Goal: Transaction & Acquisition: Purchase product/service

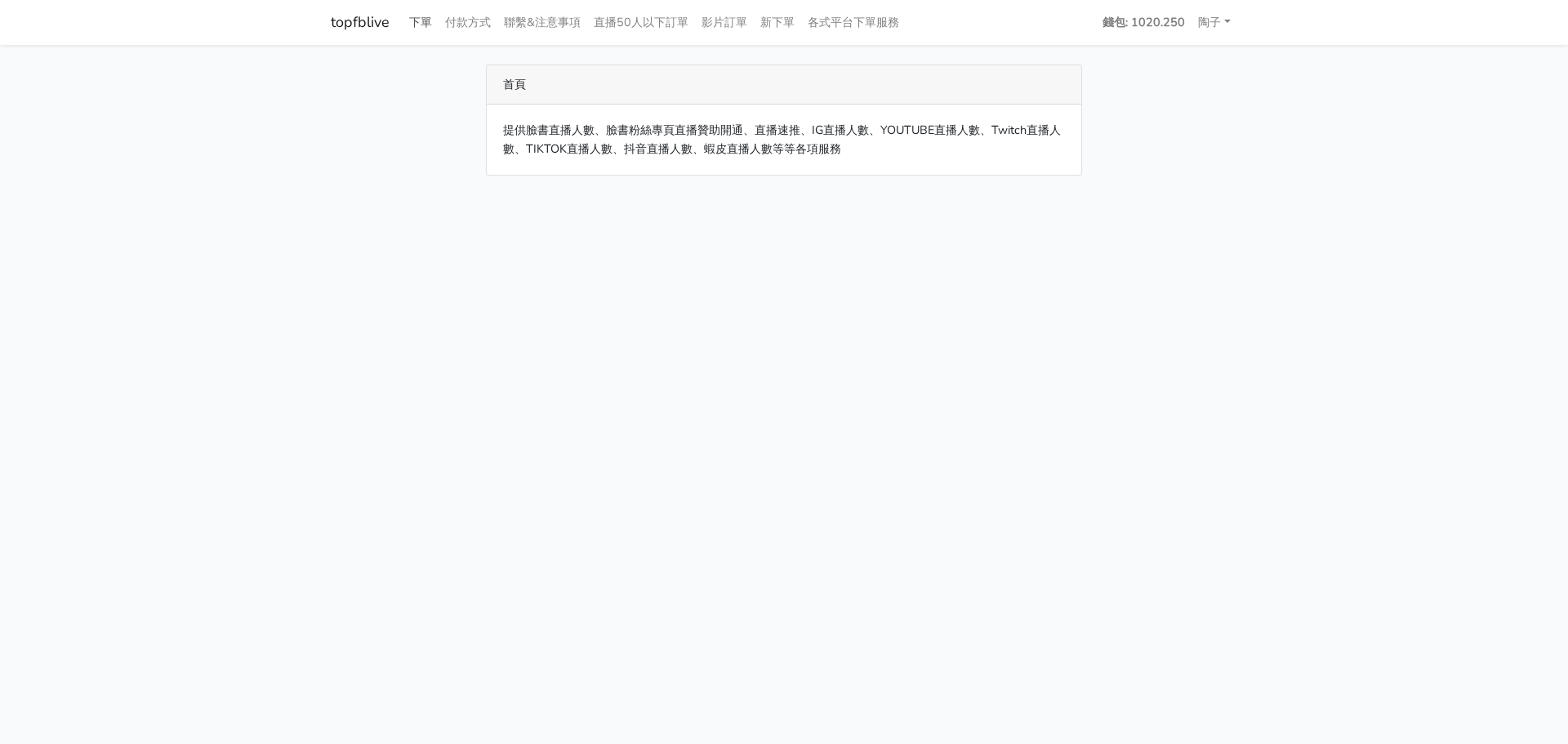
click at [423, 27] on link "下單" at bounding box center [420, 23] width 36 height 32
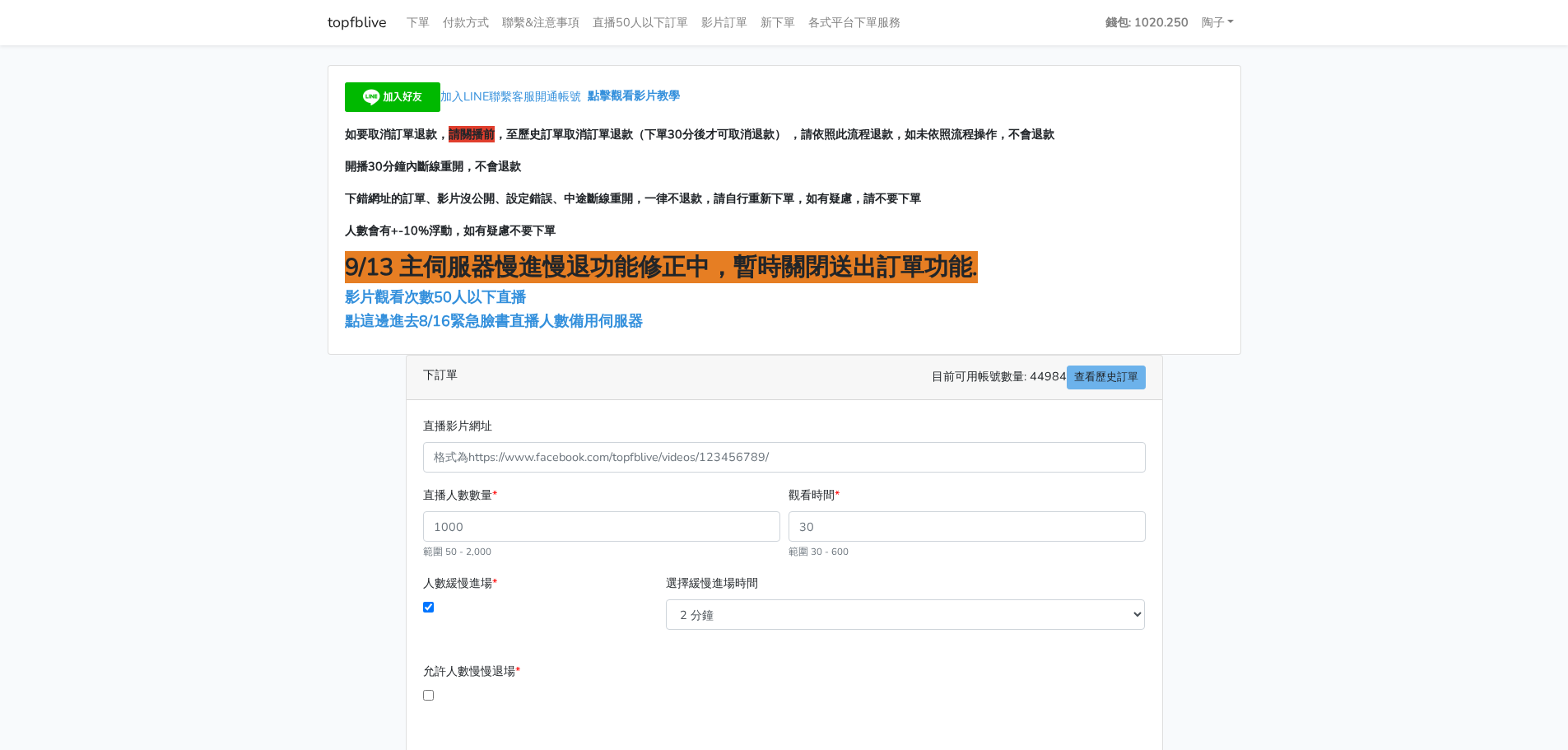
click at [791, 411] on div "直播影片網址 直播人數數量 * 範圍 50 - 2,000 觀看時間 * 範圍 30 - 600 人數緩慢進場 * 2 分鐘 3 分鐘 *" at bounding box center [784, 641] width 756 height 484
click at [233, 496] on main "加入LINE聯繫客服開通帳號 點擊觀看影片教學 如要取消訂單退款， 請關播前 ，至歷史訂單取消訂單退款（下單30分後才可取消退款） ，請依照此流程退款，如未依…" at bounding box center [784, 474] width 1568 height 859
click at [435, 315] on span "點這邊進去8/16緊急臉書直播人數備用伺服器" at bounding box center [494, 321] width 298 height 20
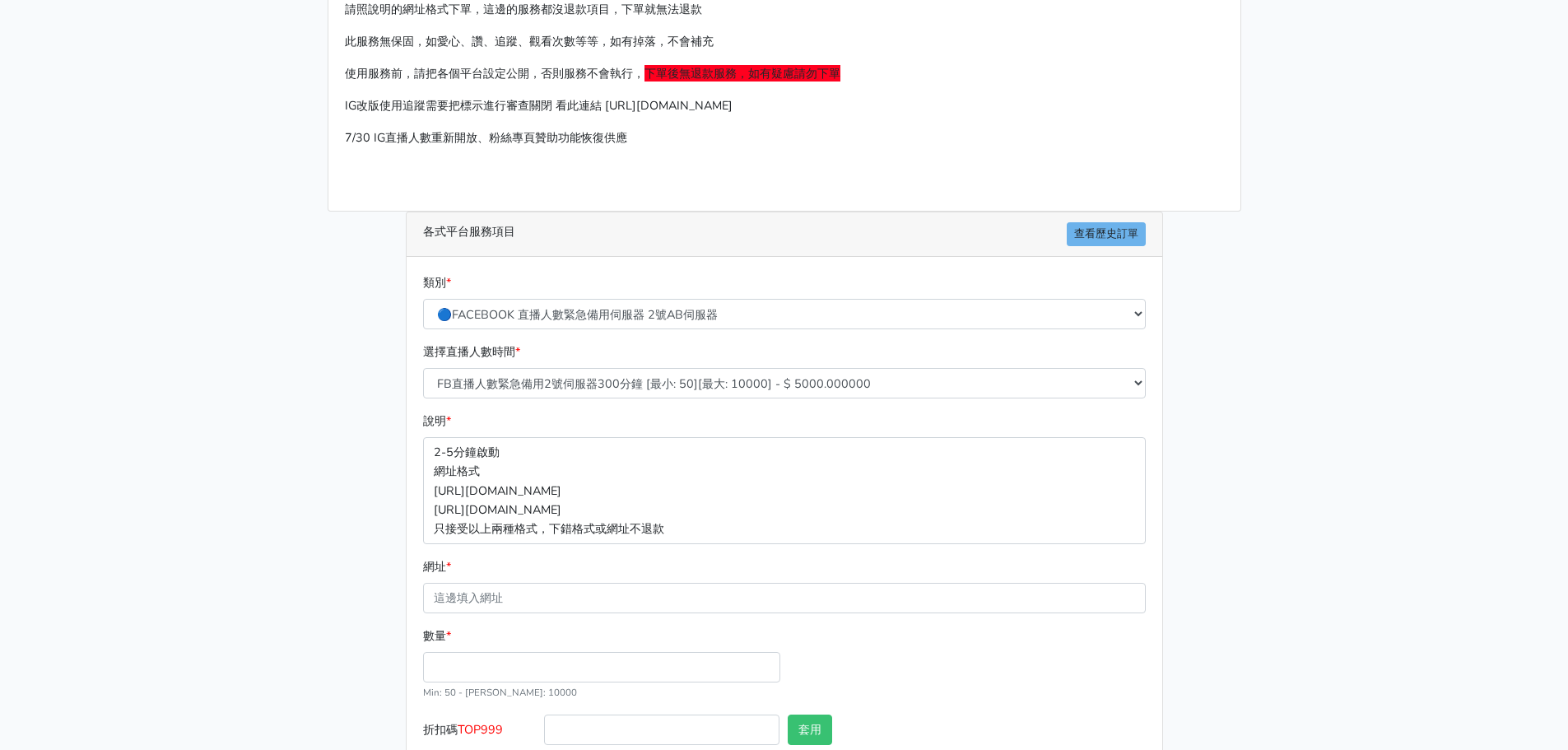
scroll to position [182, 0]
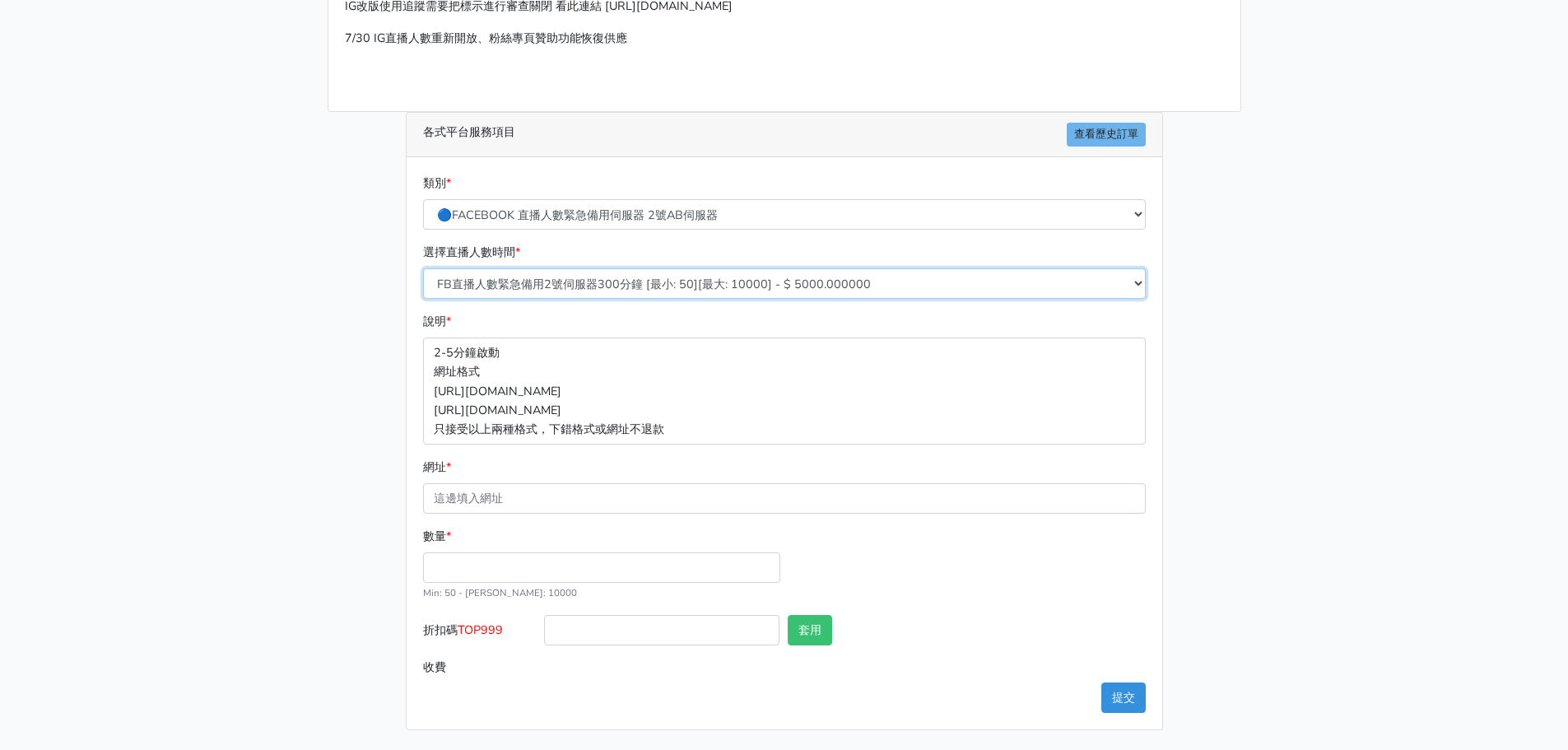
click at [557, 295] on select "FB直播人數緊急備用2號伺服器300分鐘 [最小: 50][最大: 10000] - $ 5000.000000 FB直播人數緊急備用2號伺服器60分鐘 [最…" at bounding box center [785, 284] width 723 height 31
select select "575"
click at [423, 269] on select "FB直播人數緊急備用2號伺服器300分鐘 [最小: 50][最大: 10000] - $ 5000.000000 FB直播人數緊急備用2號伺服器60分鐘 [最…" at bounding box center [785, 284] width 723 height 31
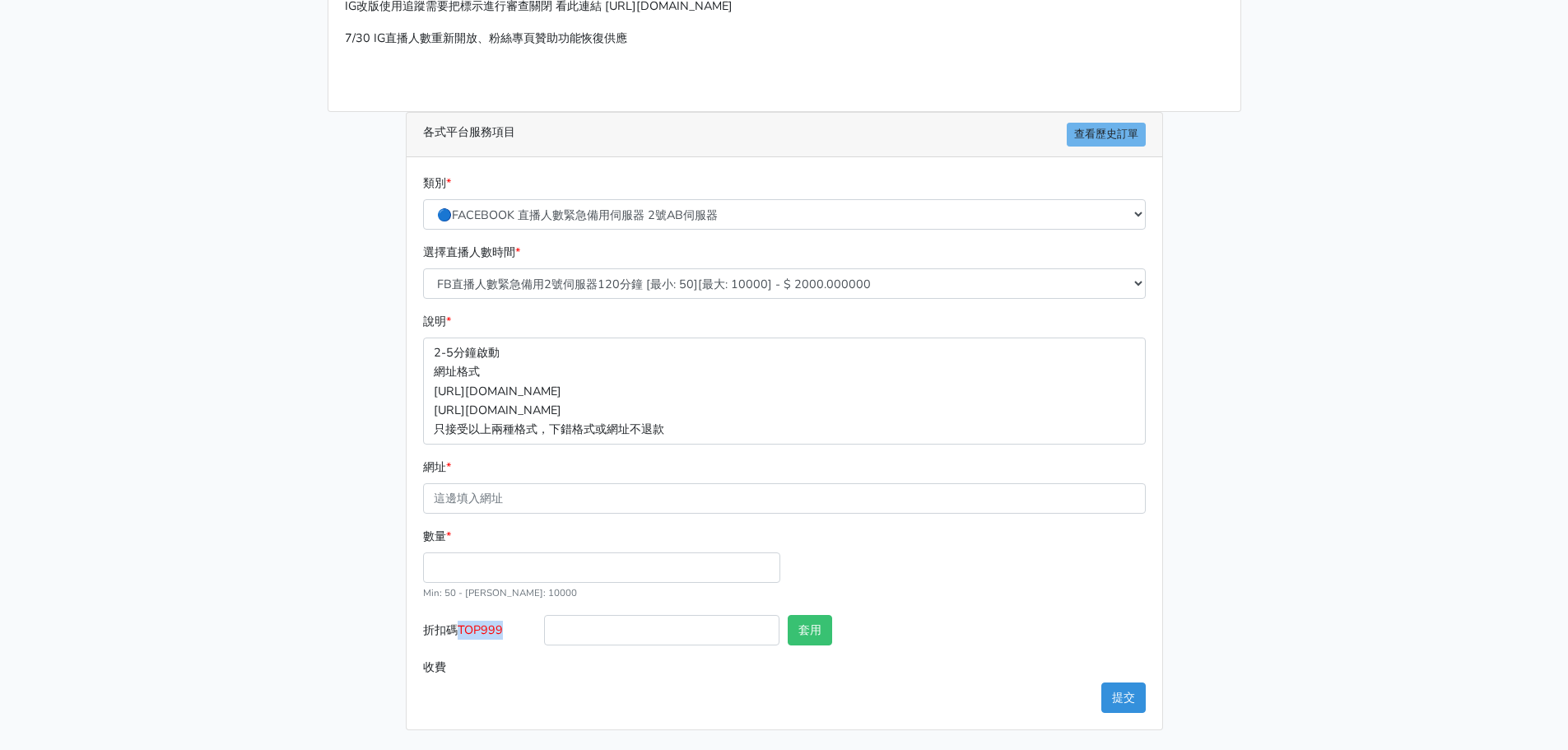
drag, startPoint x: 511, startPoint y: 629, endPoint x: 462, endPoint y: 638, distance: 49.8
click at [462, 638] on label "折扣碼 TOP999" at bounding box center [480, 634] width 122 height 37
copy span "TOP999"
paste input "TOP999"
type input "TOP999"
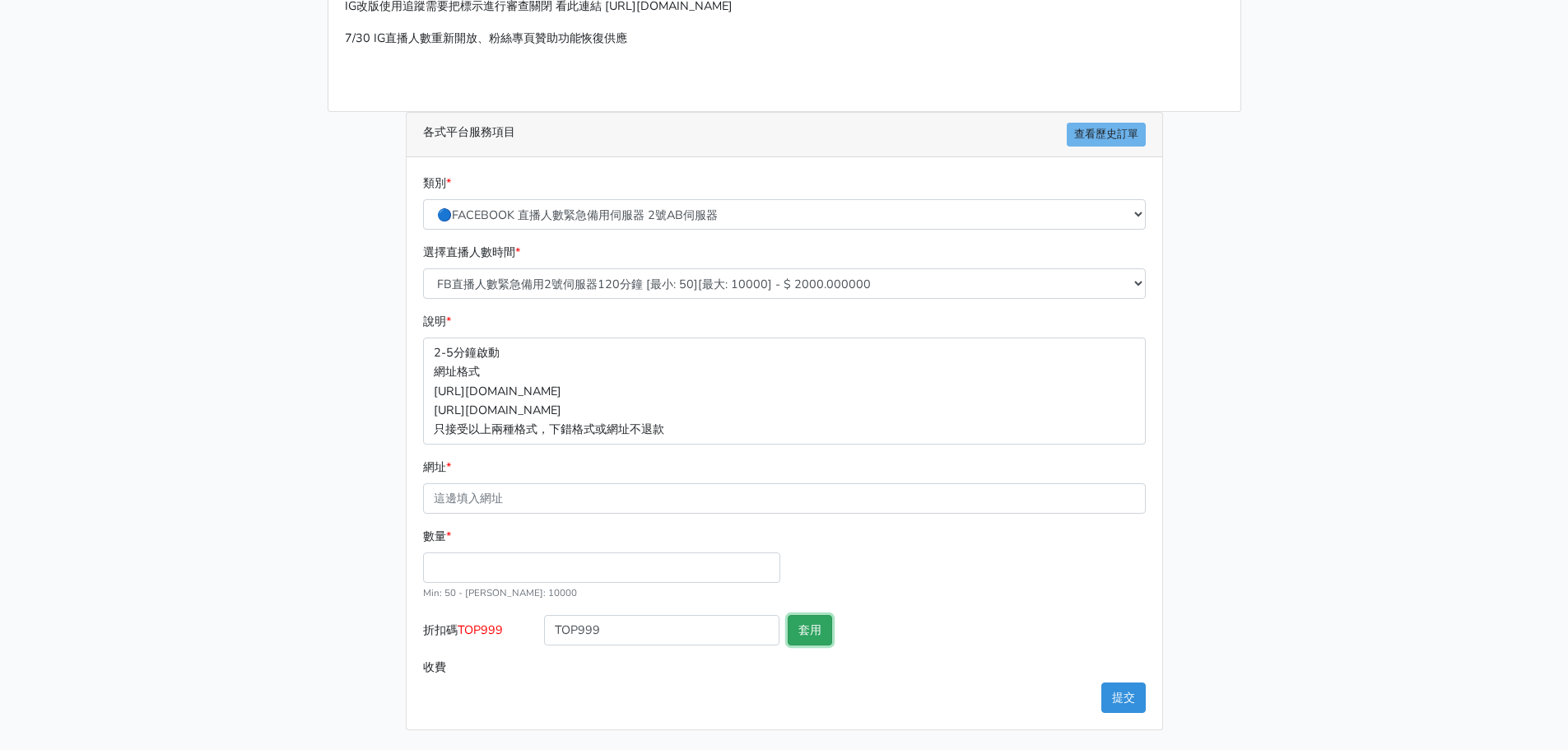
click at [815, 640] on button "套用" at bounding box center [810, 630] width 44 height 31
type input "套用失敗"
click at [903, 594] on div "數量 * Min: 50 - [PERSON_NAME]: 10000" at bounding box center [785, 571] width 731 height 88
click at [816, 633] on button "套用" at bounding box center [810, 630] width 44 height 31
click at [578, 578] on input "數量 *" at bounding box center [602, 567] width 357 height 31
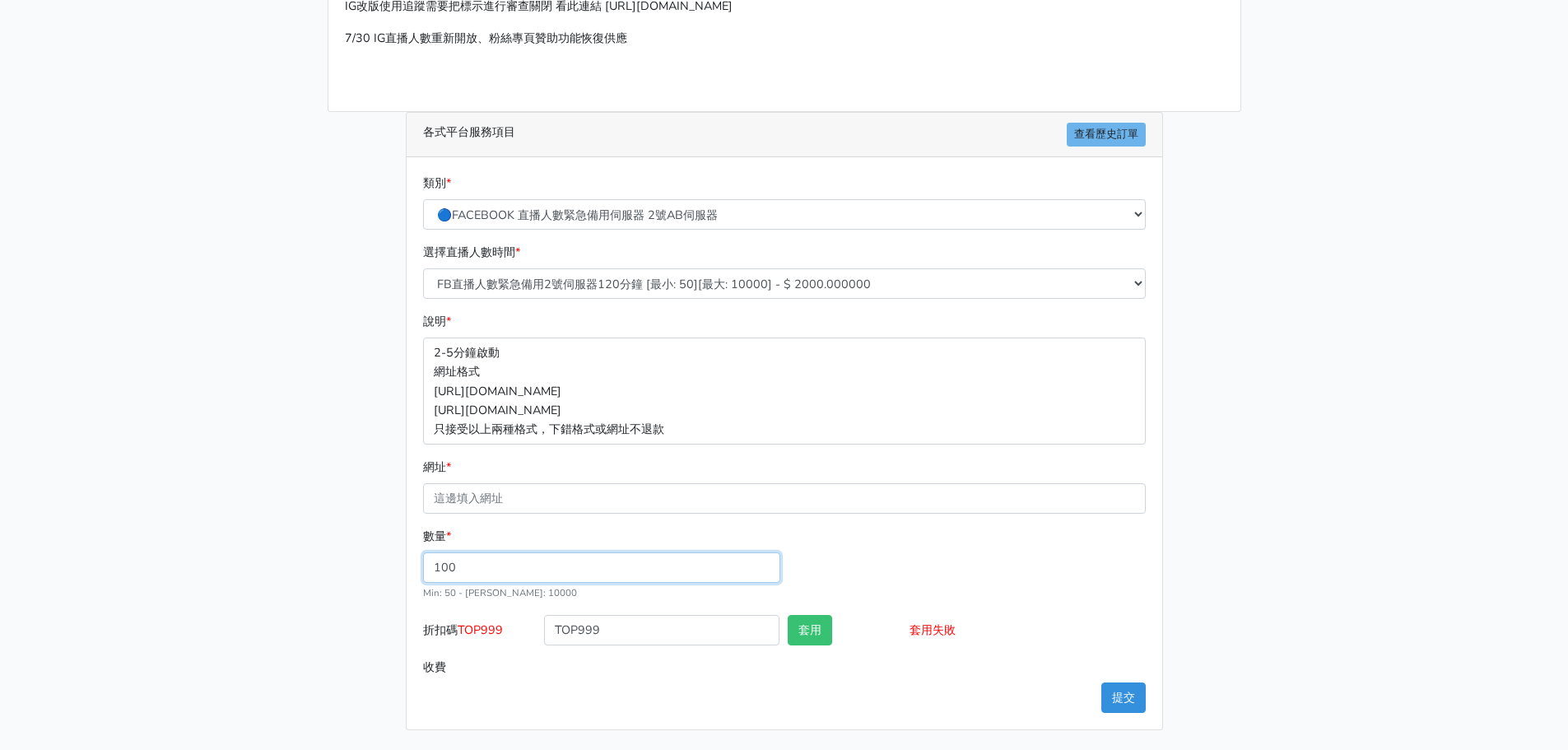
type input "100"
type input "200.000"
click at [815, 628] on button "套用" at bounding box center [810, 630] width 44 height 31
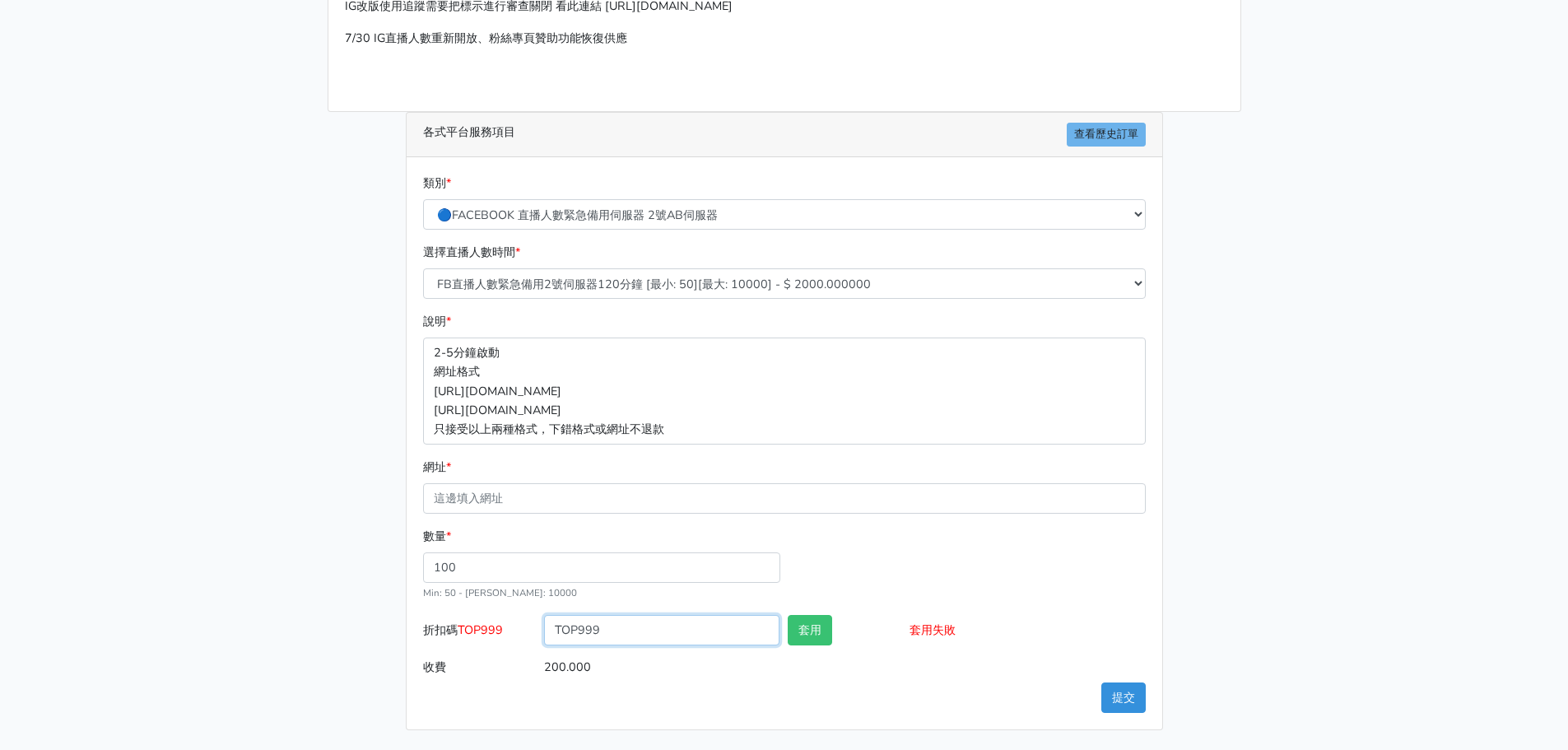
drag, startPoint x: 559, startPoint y: 636, endPoint x: 548, endPoint y: 637, distance: 11.0
click at [548, 637] on input "TOP999" at bounding box center [662, 630] width 236 height 31
click at [549, 635] on input "TOP999" at bounding box center [662, 630] width 236 height 31
drag, startPoint x: 552, startPoint y: 629, endPoint x: 628, endPoint y: 634, distance: 76.2
click at [628, 634] on input "TOP999" at bounding box center [662, 630] width 236 height 31
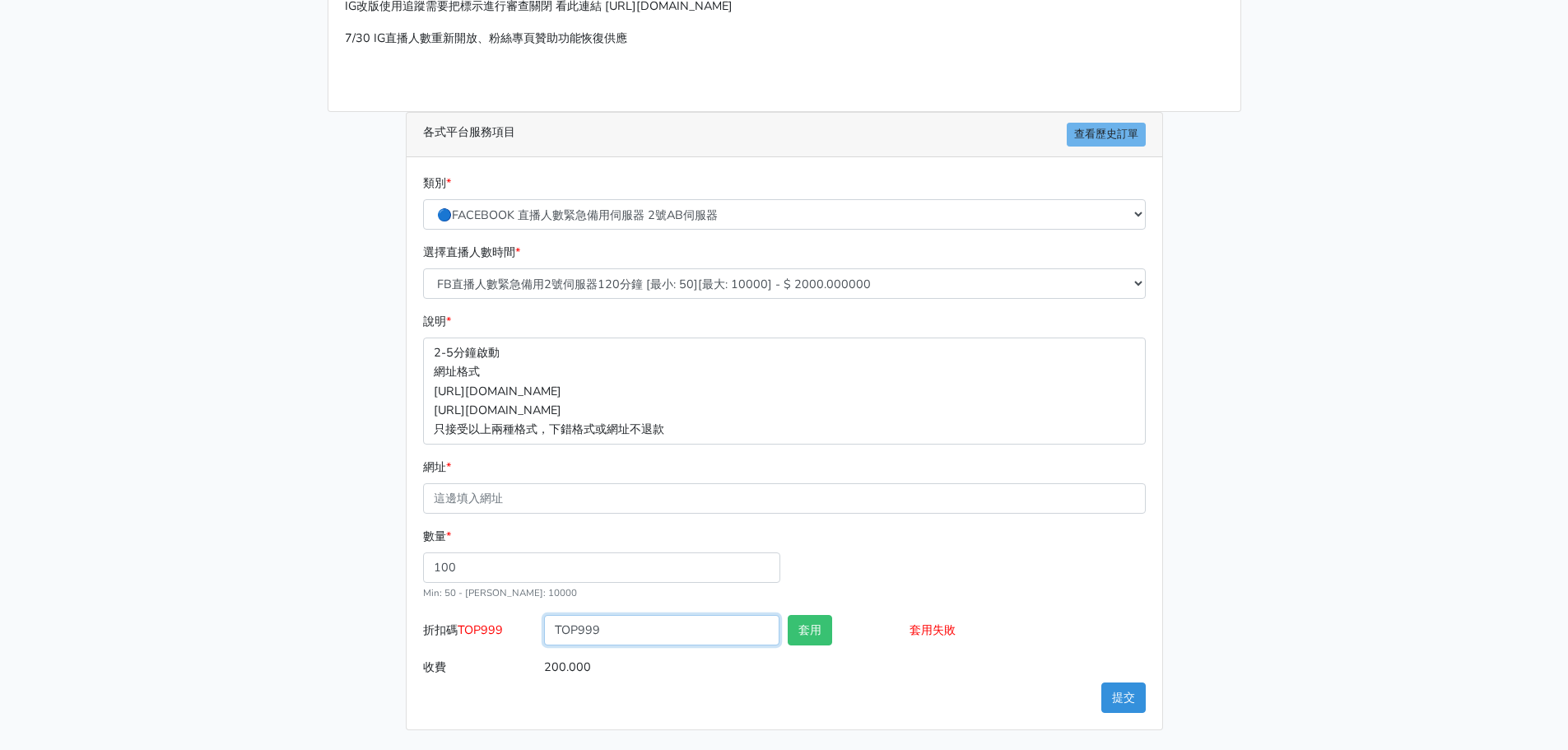
click at [637, 631] on input "TOP999" at bounding box center [662, 630] width 236 height 31
drag, startPoint x: 648, startPoint y: 628, endPoint x: 629, endPoint y: 630, distance: 19.1
click at [629, 630] on input "TOP999" at bounding box center [662, 630] width 236 height 31
click at [628, 630] on input "TOP999" at bounding box center [662, 630] width 236 height 31
click at [554, 635] on input "TOP999" at bounding box center [662, 630] width 236 height 31
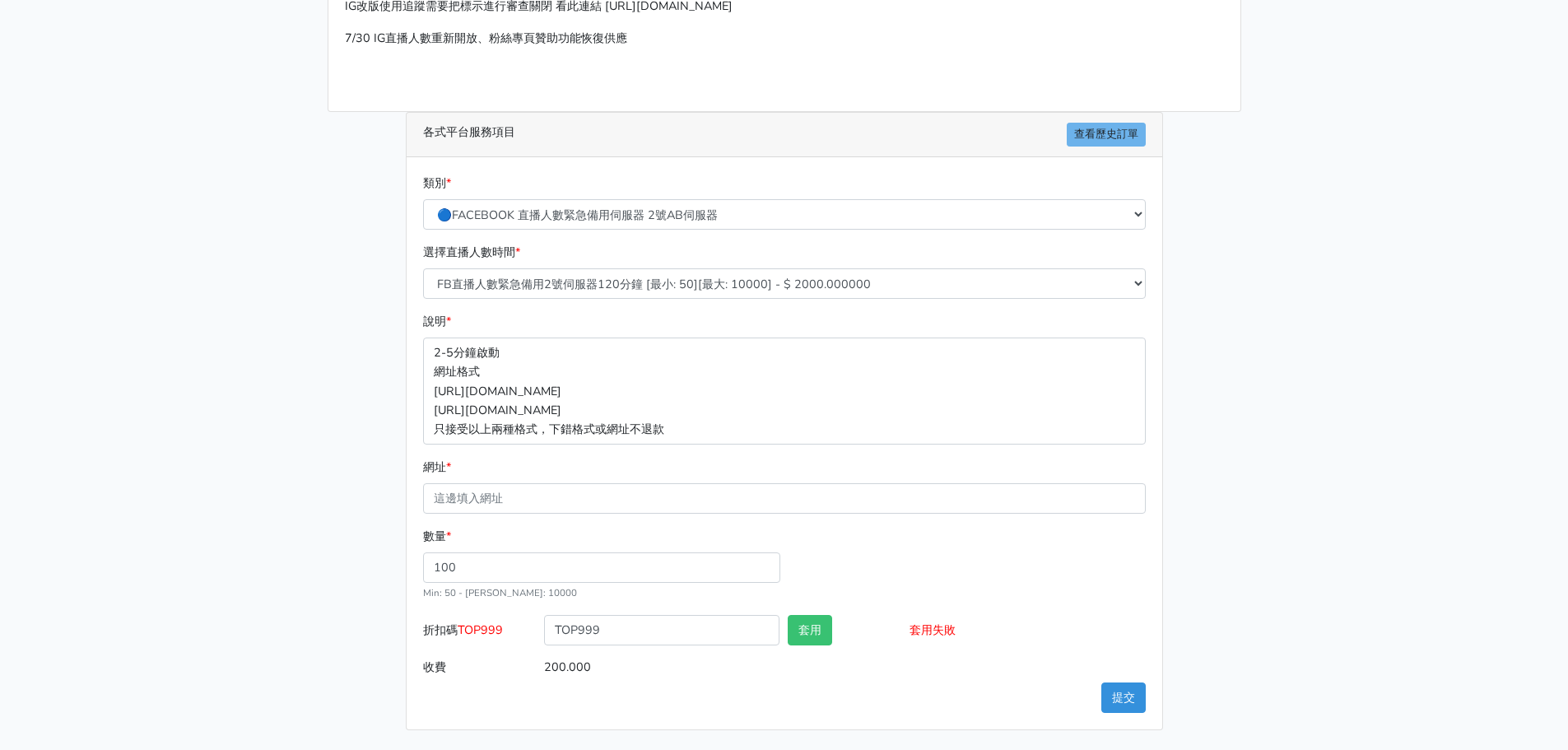
click at [819, 613] on div "數量 * 100 Min: 50 - [PERSON_NAME]: 10000" at bounding box center [785, 571] width 731 height 88
click at [818, 619] on form "類別 * 🔵FACEBOOK 直播人數緊急備用伺服器 2號AB伺服器 🔵FACEBOOK 網軍專用貼文留言 安全保密 🔵9/30 FACEBOOK 直播人數緩…" at bounding box center [785, 428] width 723 height 509
click at [817, 623] on button "套用" at bounding box center [810, 630] width 44 height 31
click at [723, 620] on input "TOP999" at bounding box center [662, 630] width 236 height 31
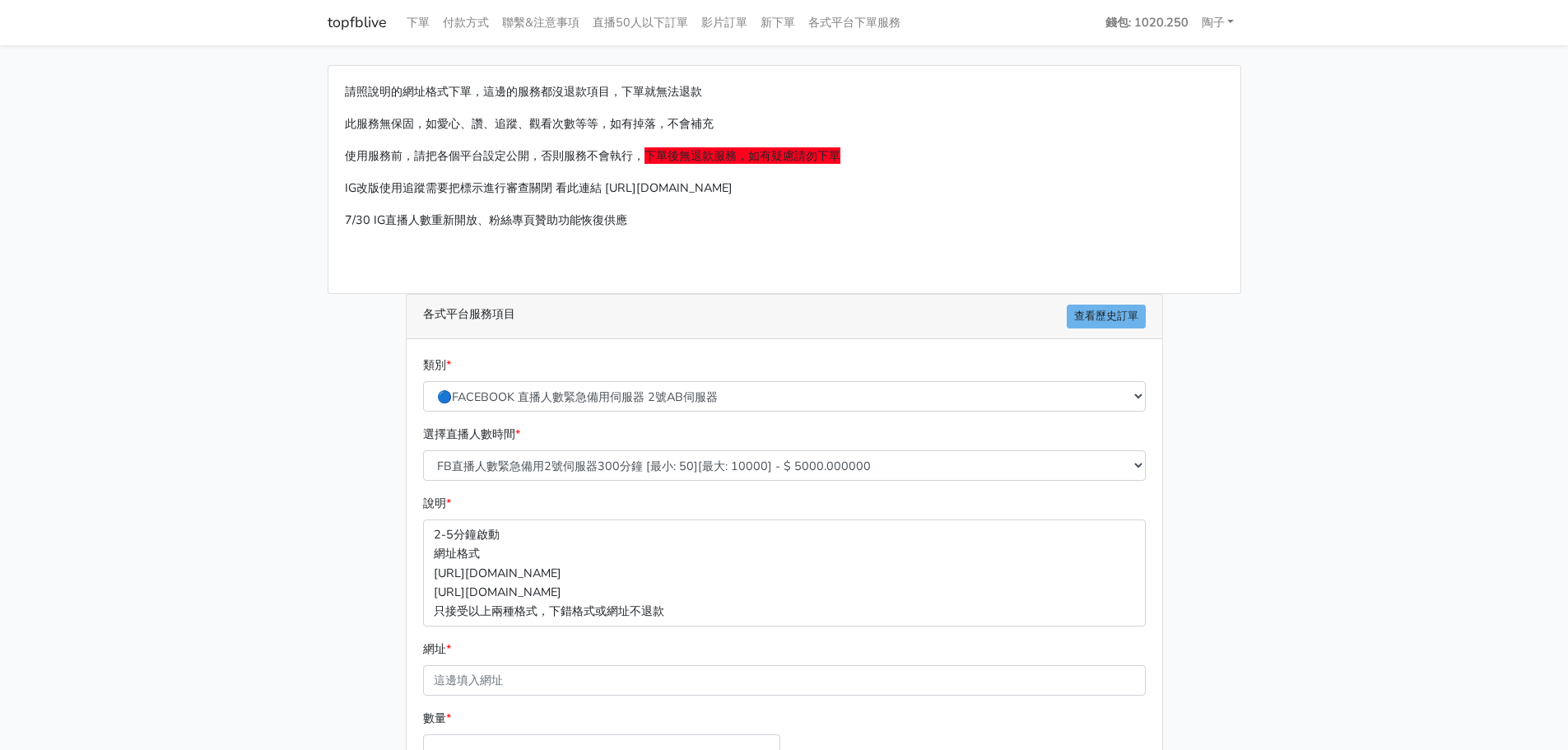
scroll to position [181, 0]
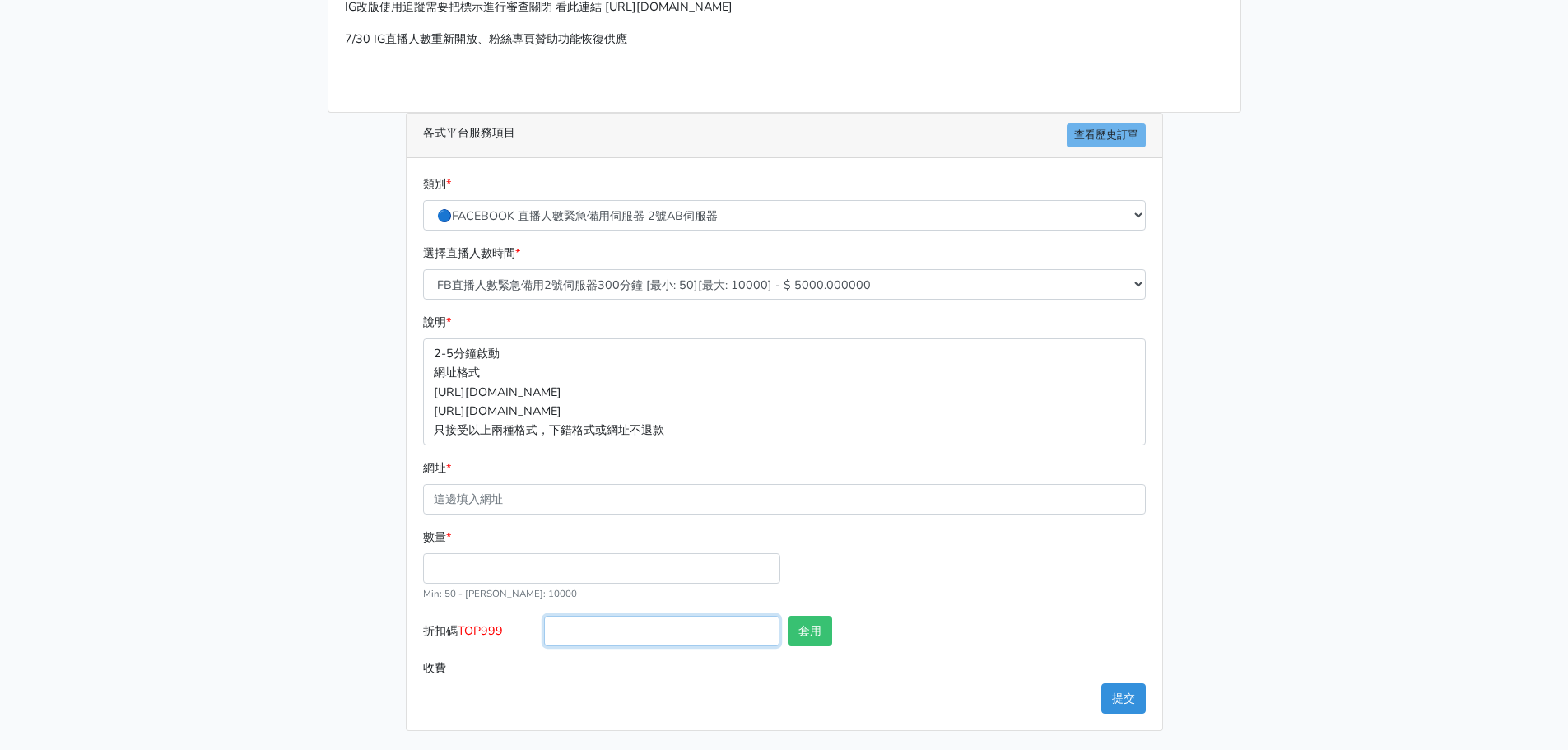
click at [598, 628] on input "折扣碼 TOP999" at bounding box center [662, 631] width 236 height 31
paste input "TOP999"
type input "TOP999"
click at [813, 641] on button "套用" at bounding box center [810, 631] width 44 height 31
type input "套用失敗"
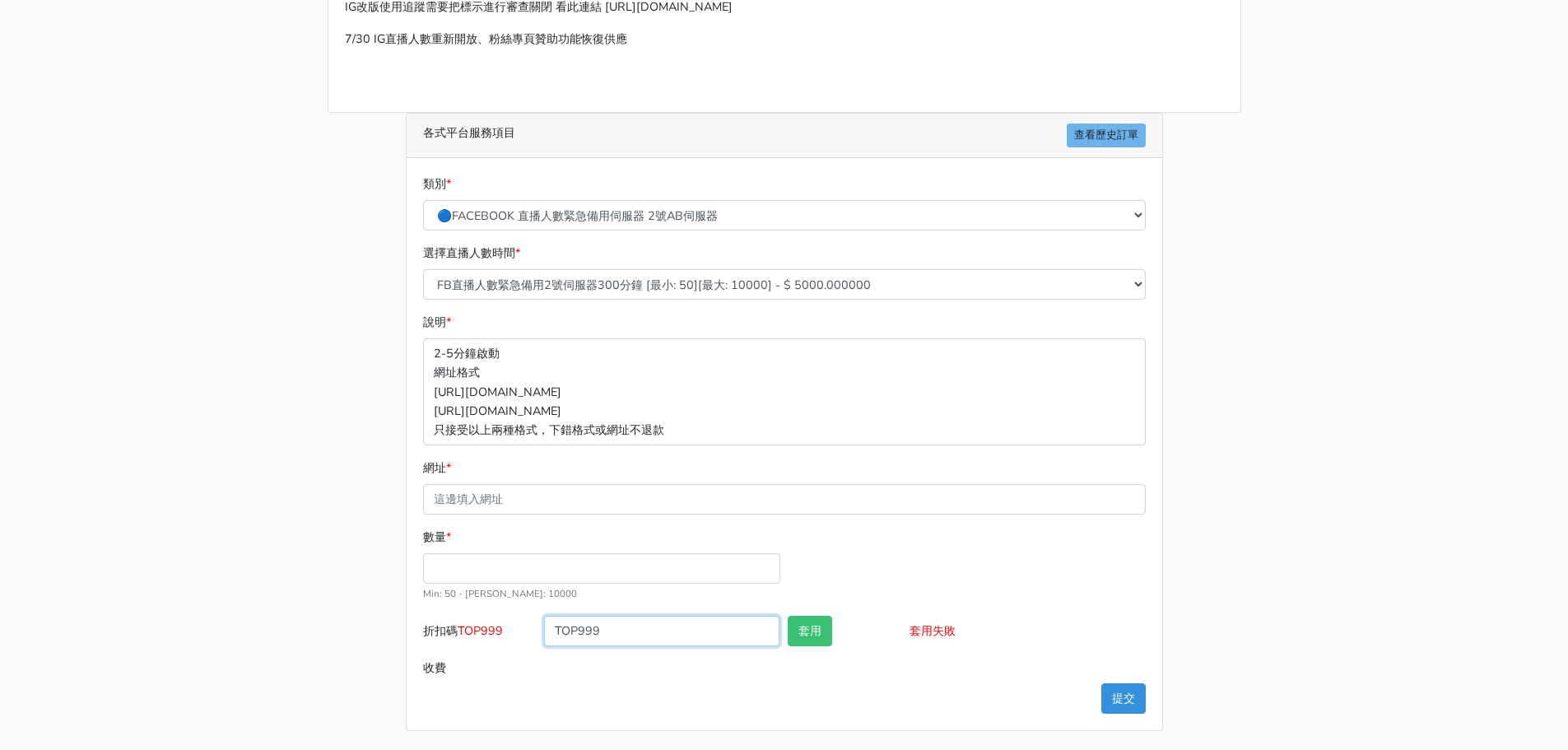
click at [597, 633] on input "TOP999" at bounding box center [662, 631] width 236 height 31
drag, startPoint x: 551, startPoint y: 634, endPoint x: 628, endPoint y: 639, distance: 77.2
click at [628, 639] on input "TOP999" at bounding box center [662, 631] width 236 height 31
drag, startPoint x: 557, startPoint y: 629, endPoint x: 520, endPoint y: 645, distance: 40.3
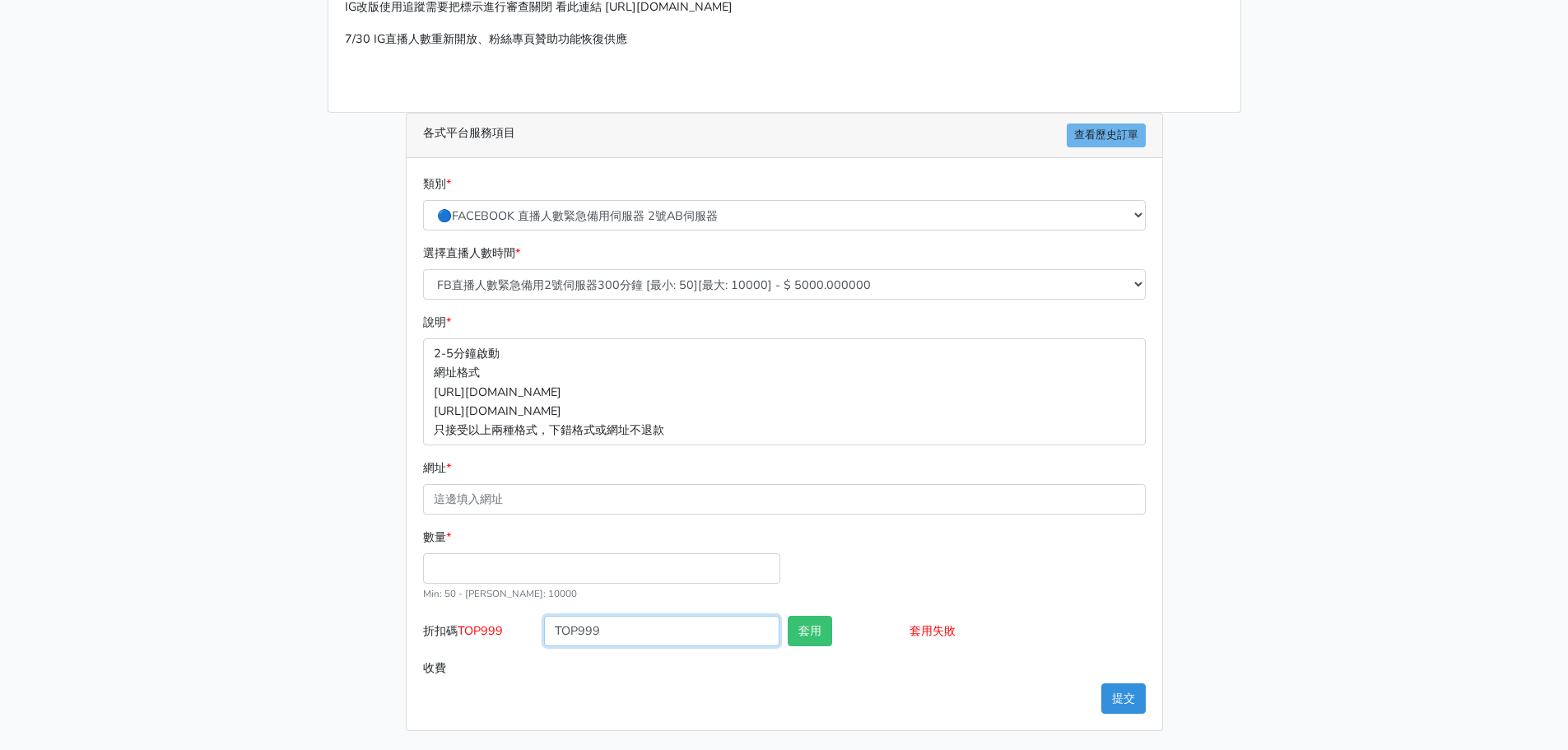
click at [520, 645] on div "折扣碼 TOP999 TOP999 套用 套用失敗" at bounding box center [785, 634] width 731 height 37
click at [605, 637] on input "TOP999" at bounding box center [662, 631] width 236 height 31
click at [616, 633] on input "TOP999" at bounding box center [662, 631] width 236 height 31
type input "TOP999"
click at [811, 630] on button "套用" at bounding box center [810, 631] width 44 height 31
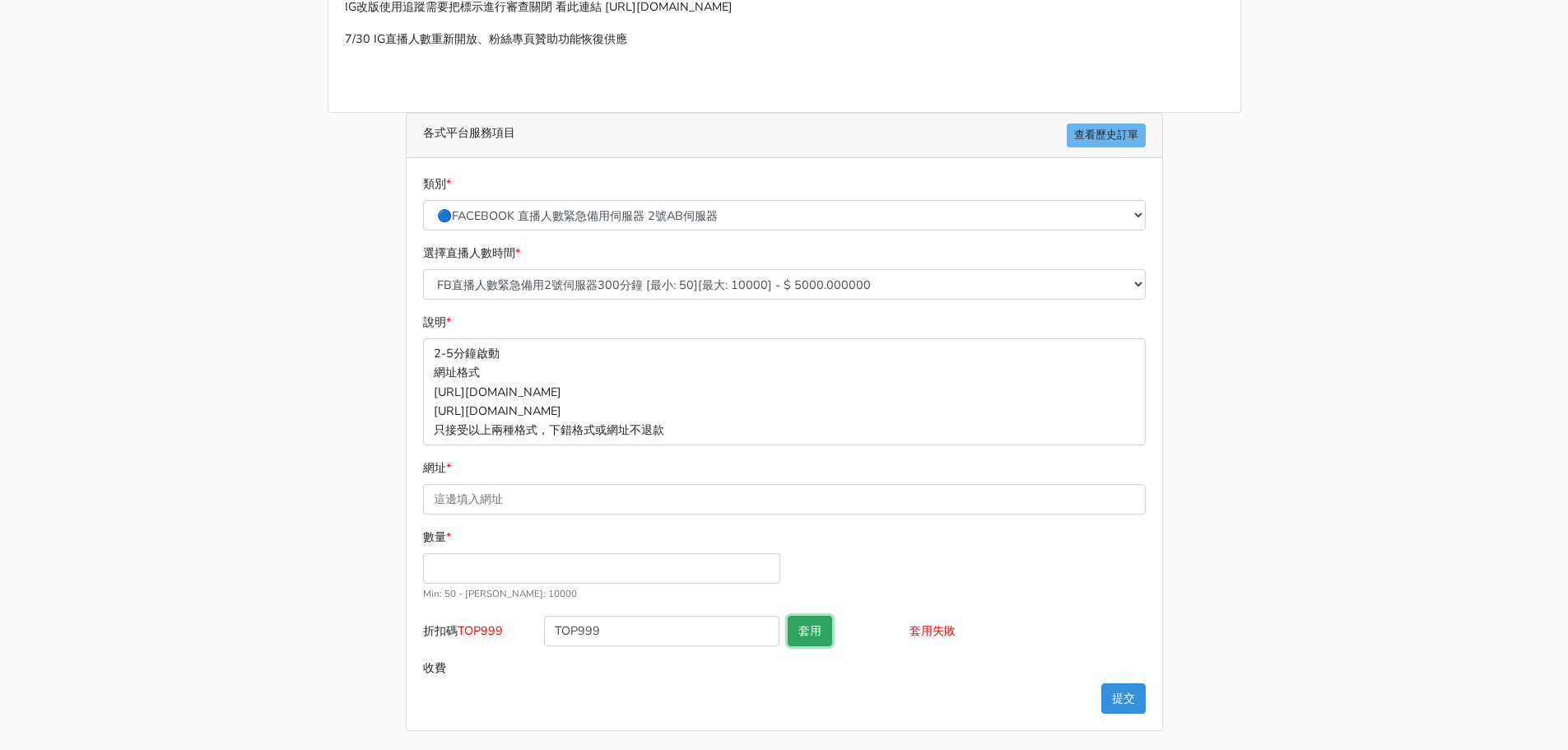
click at [811, 630] on button "套用" at bounding box center [810, 631] width 44 height 31
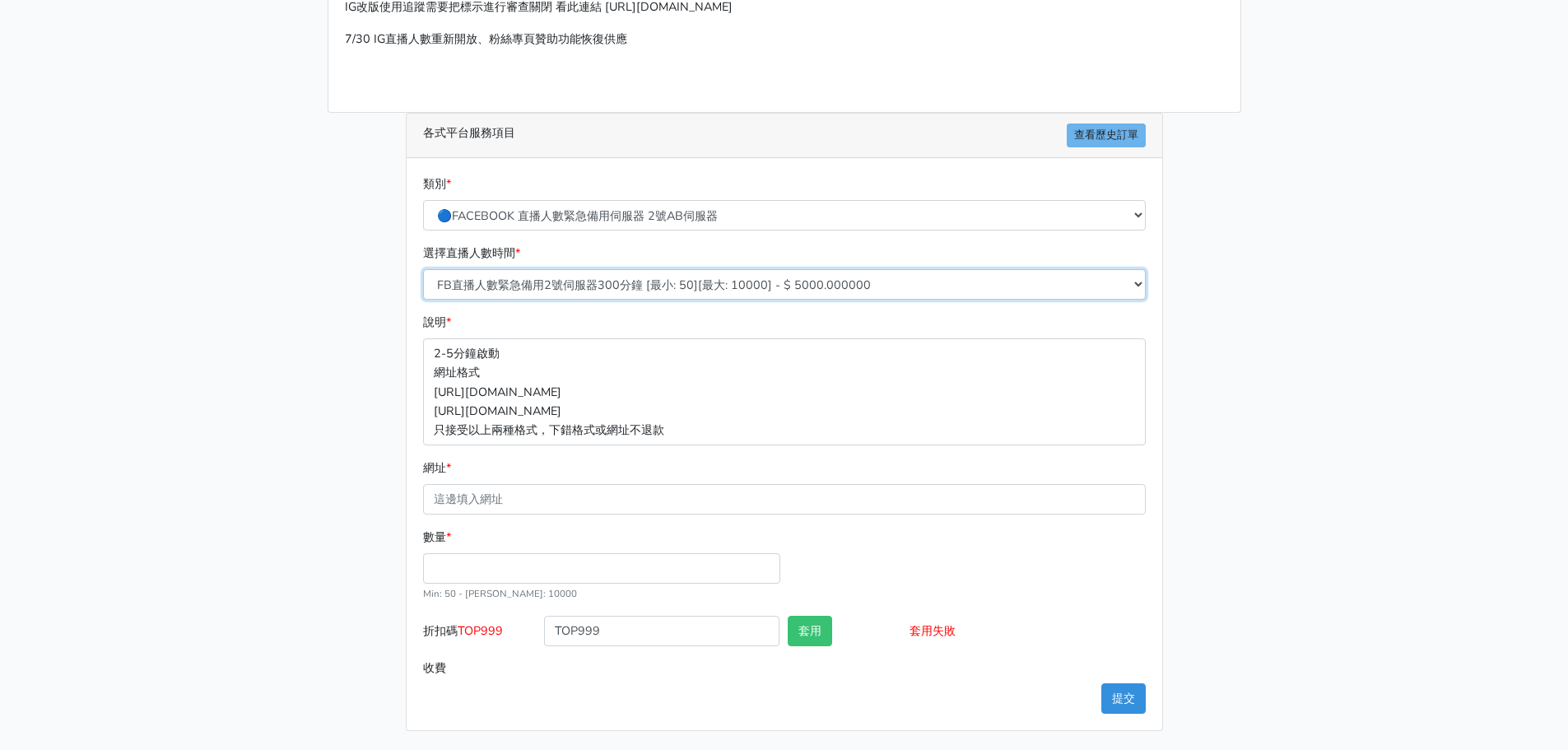
click at [547, 280] on select "FB直播人數緊急備用2號伺服器300分鐘 [最小: 50][最大: 10000] - $ 5000.000000 FB直播人數緊急備用2號伺服器60分鐘 [最…" at bounding box center [785, 285] width 723 height 31
select select "575"
click at [423, 270] on select "FB直播人數緊急備用2號伺服器300分鐘 [最小: 50][最大: 10000] - $ 5000.000000 FB直播人數緊急備用2號伺服器60分鐘 [最…" at bounding box center [785, 285] width 723 height 31
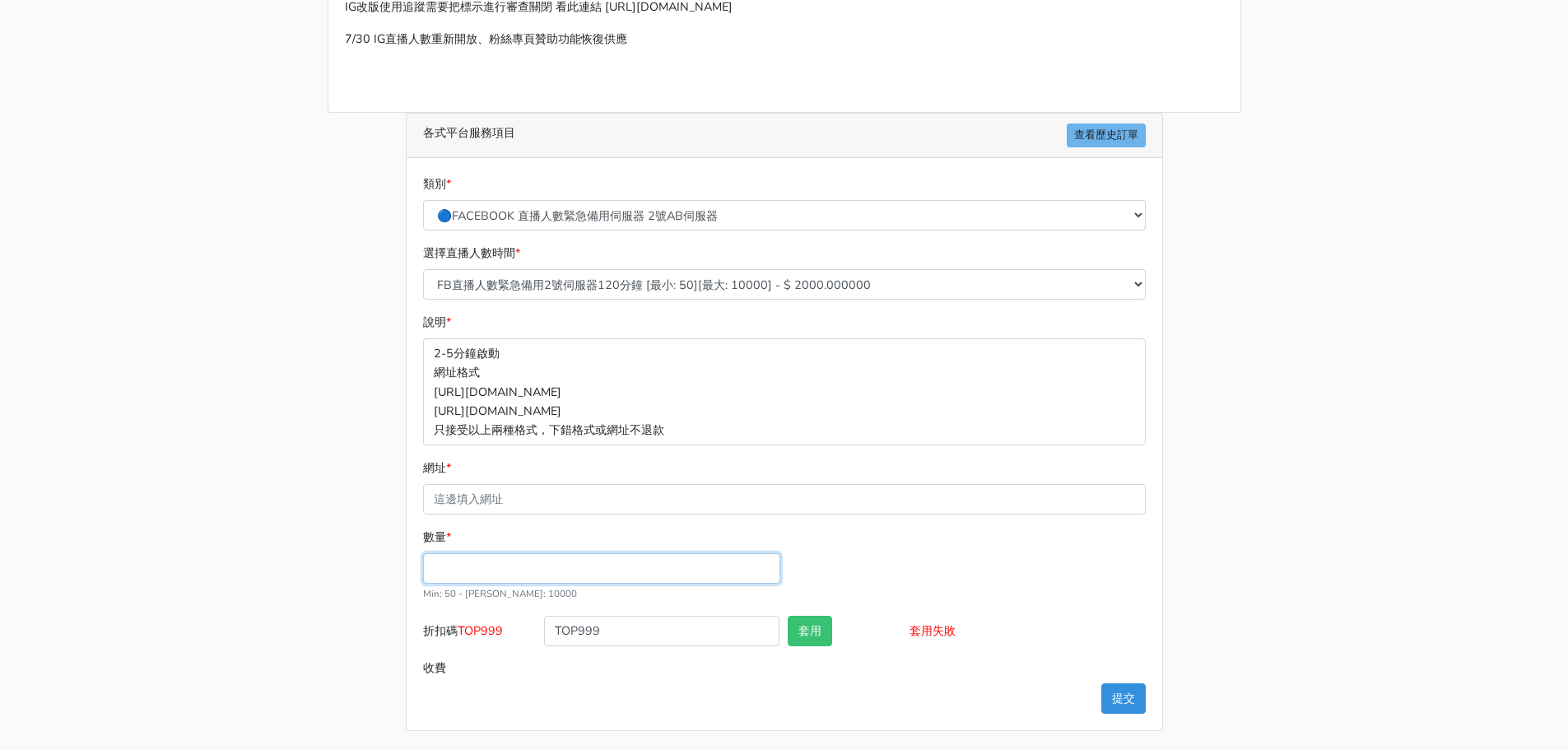
click at [527, 575] on input "數量 *" at bounding box center [602, 568] width 357 height 31
type input "100"
type input "200.000"
click at [798, 628] on button "套用" at bounding box center [810, 631] width 44 height 31
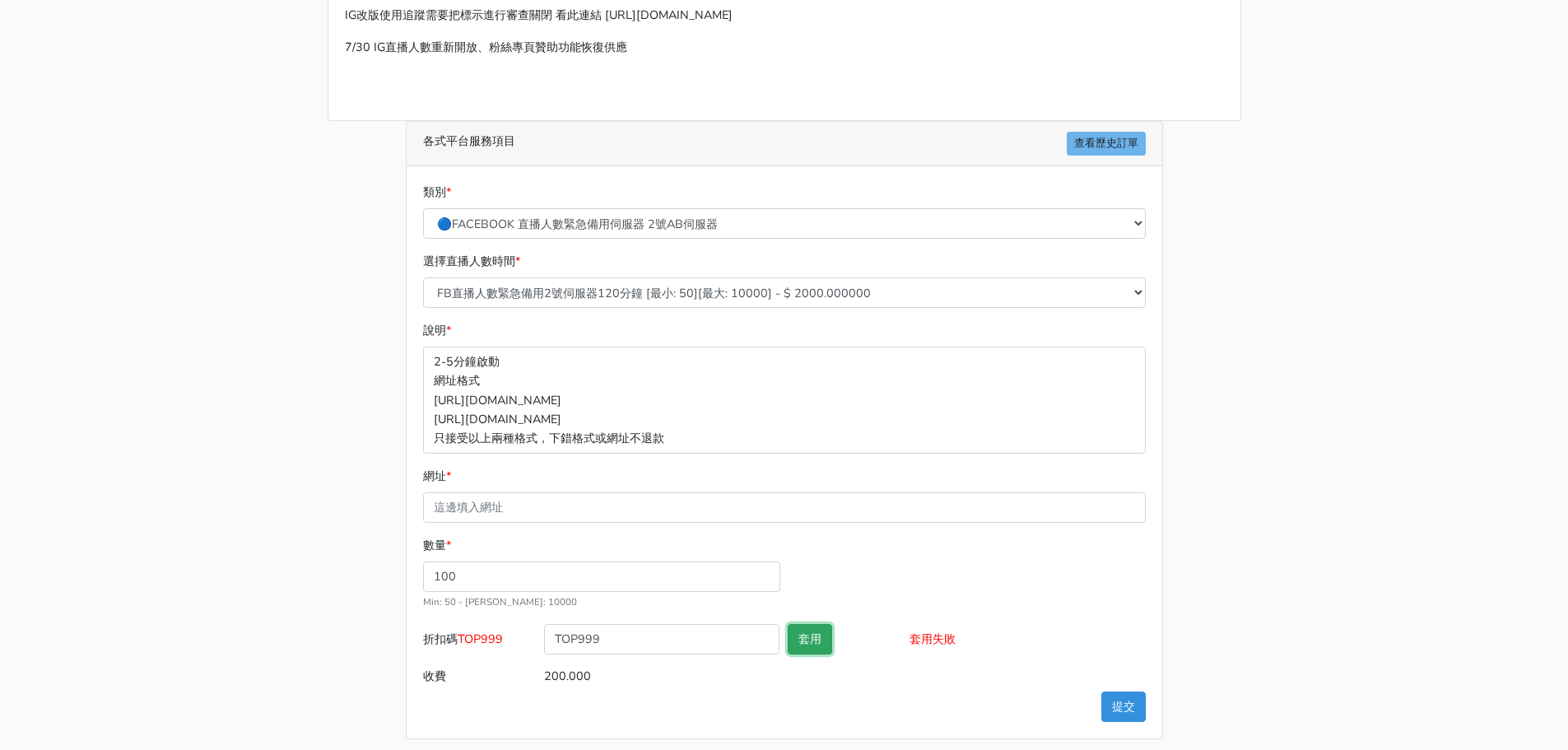
scroll to position [182, 0]
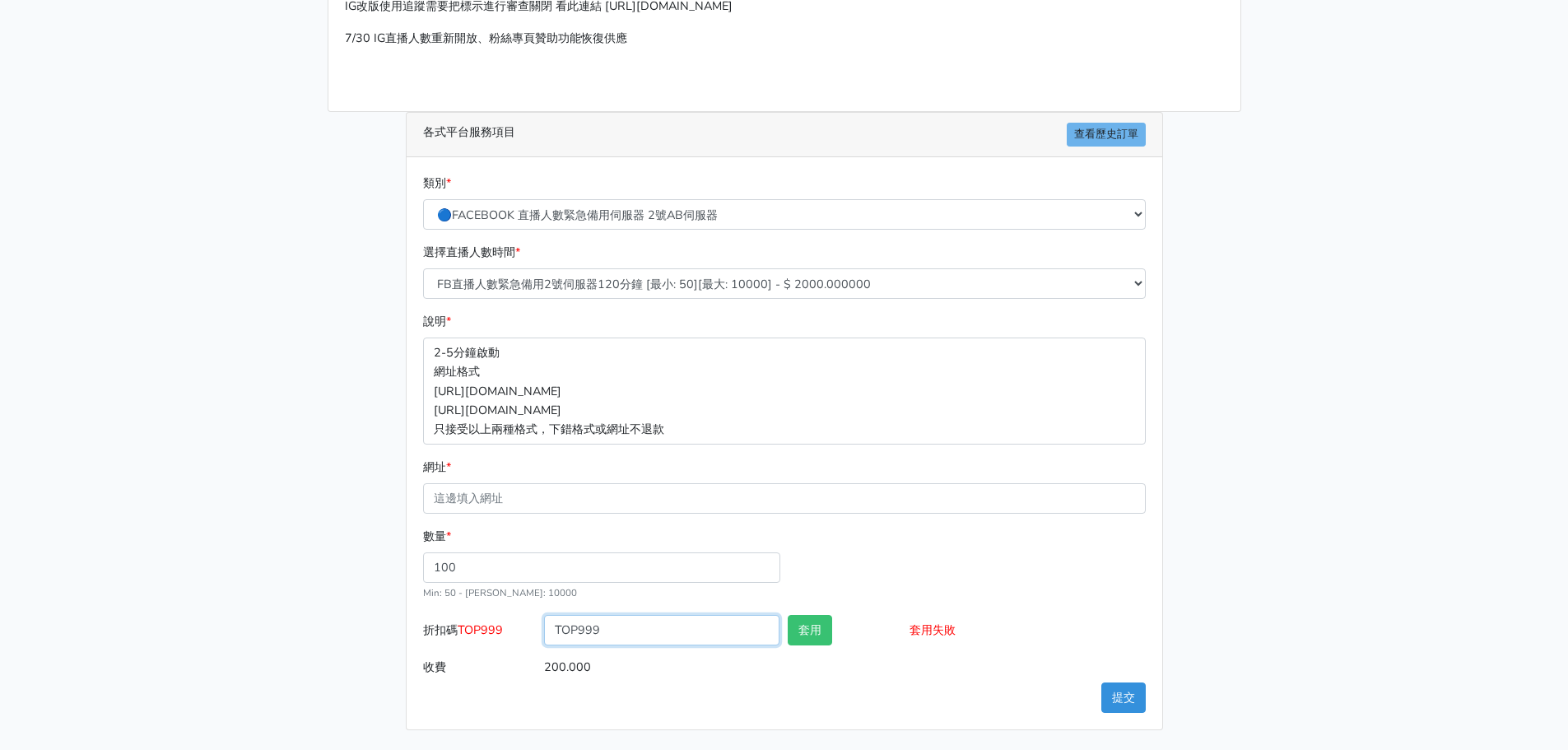
click at [661, 639] on input "TOP999" at bounding box center [662, 630] width 236 height 31
click at [805, 634] on button "套用" at bounding box center [810, 630] width 44 height 31
drag, startPoint x: 928, startPoint y: 625, endPoint x: 961, endPoint y: 624, distance: 33.0
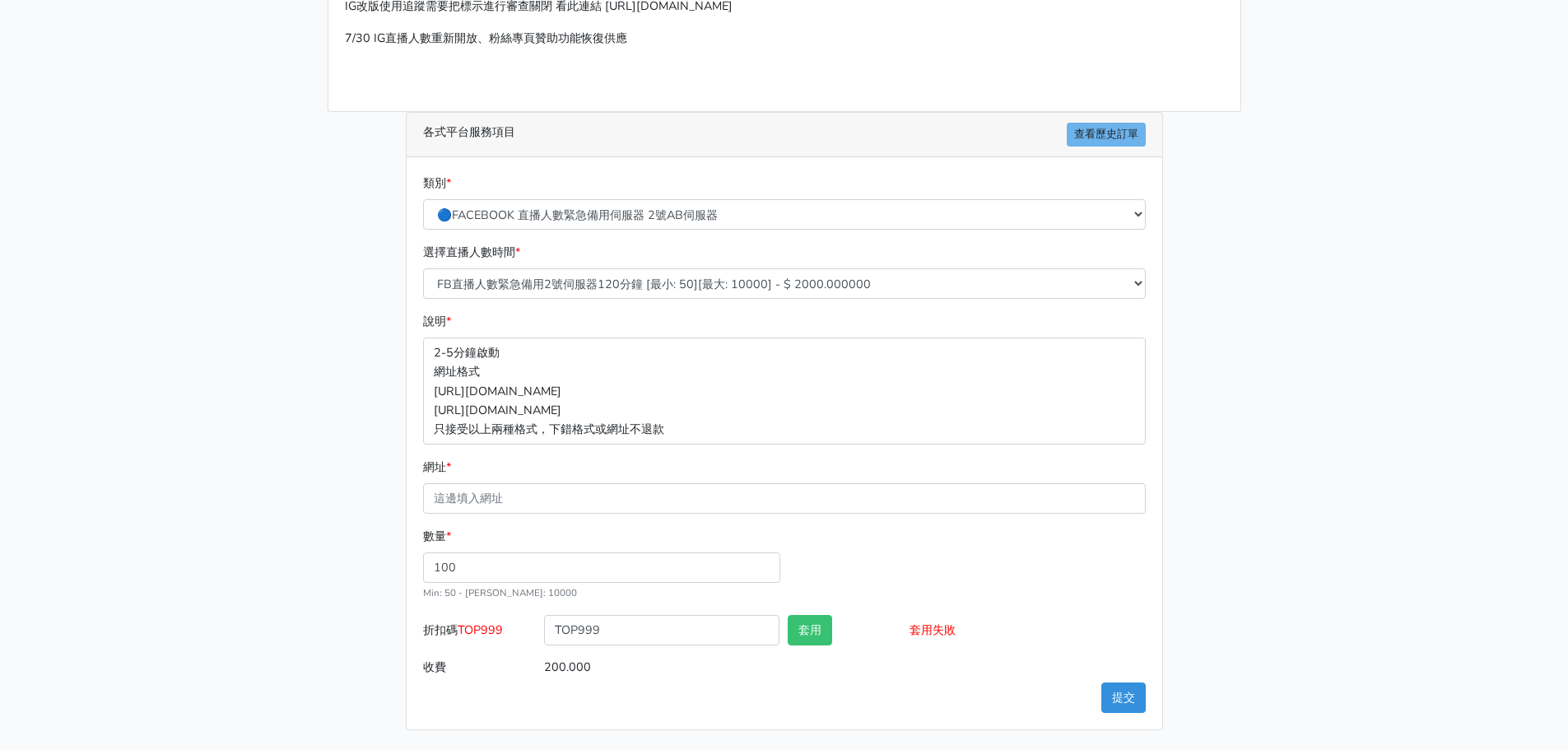
click at [961, 624] on input "套用失敗" at bounding box center [1027, 630] width 236 height 31
click at [961, 623] on input "套用失敗" at bounding box center [1027, 630] width 236 height 31
click at [939, 632] on input "套用失敗" at bounding box center [1027, 630] width 236 height 31
drag, startPoint x: 986, startPoint y: 627, endPoint x: 1088, endPoint y: 630, distance: 102.0
click at [1088, 630] on input "套用失敗" at bounding box center [1027, 630] width 236 height 31
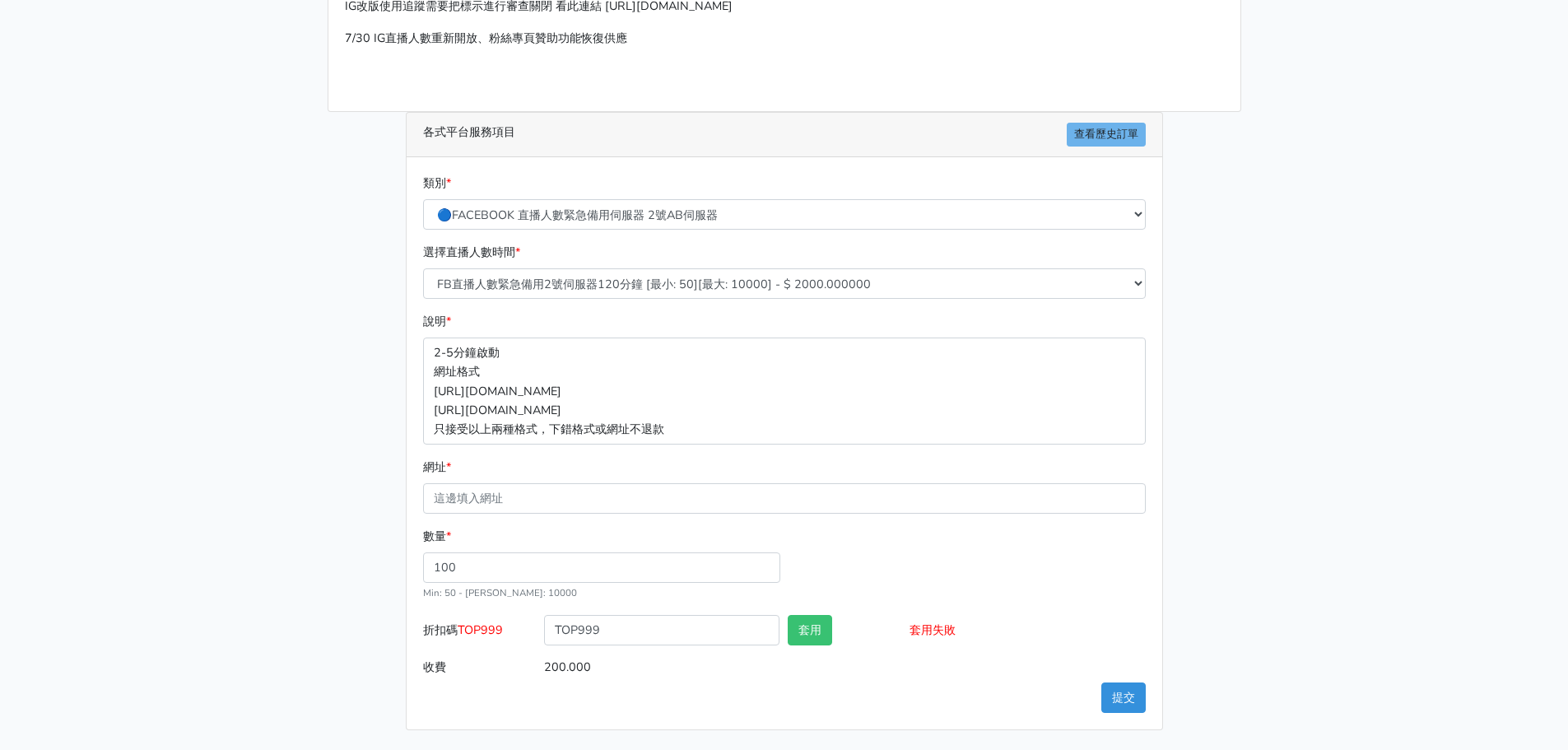
drag, startPoint x: 1088, startPoint y: 630, endPoint x: 1116, endPoint y: 626, distance: 28.3
click at [1099, 629] on input "套用失敗" at bounding box center [1027, 630] width 236 height 31
click at [1211, 596] on div "請照說明的網址格式下單，這邊的服務都沒退款項目，下單就無法退款 此服務無保固，如愛心、讚、追蹤、觀看次數等等，如有掉落，不會補充 使用服務前，請把各個平台設定…" at bounding box center [784, 307] width 938 height 847
click at [837, 643] on div "套用" at bounding box center [844, 634] width 122 height 37
click at [821, 634] on button "套用" at bounding box center [810, 630] width 44 height 31
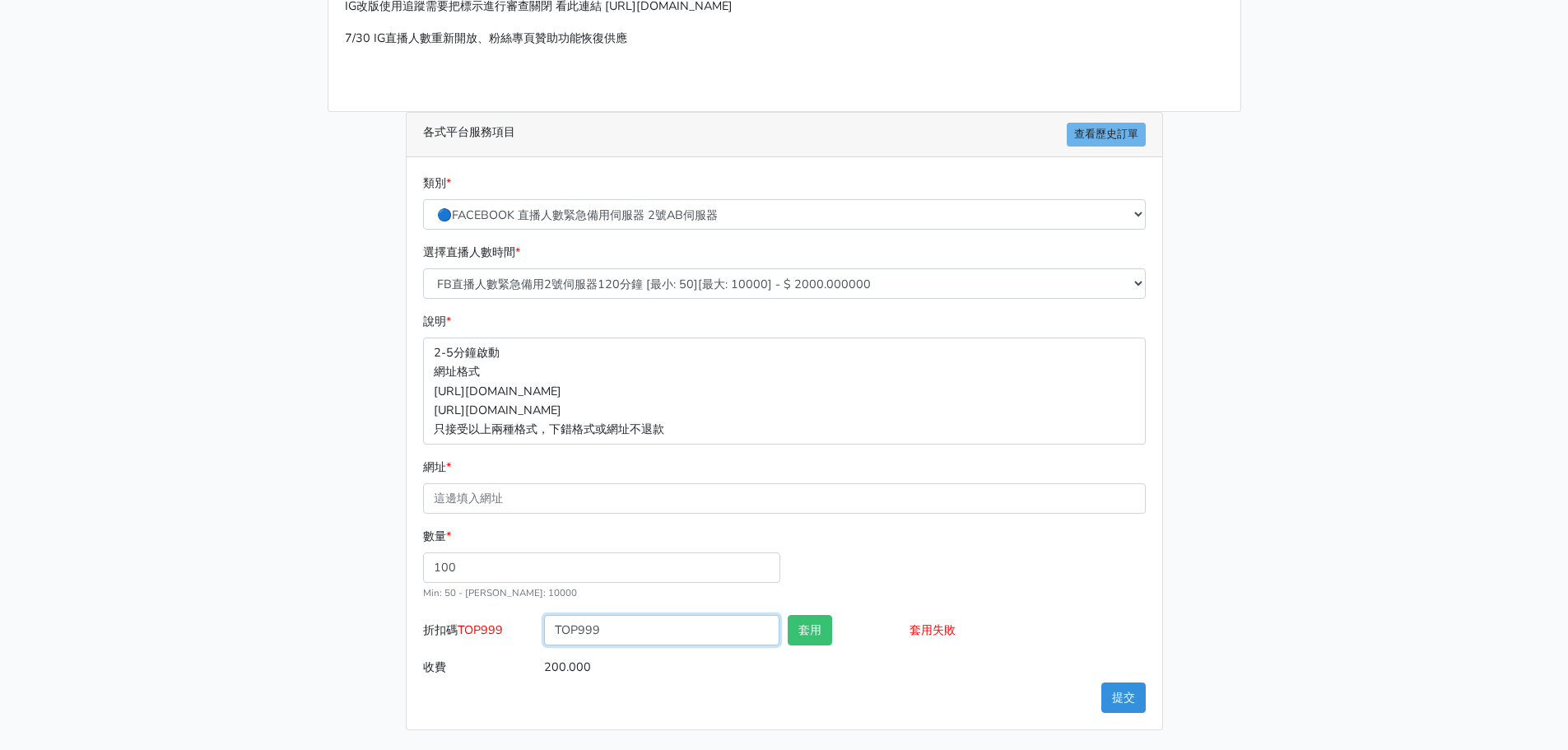
click at [682, 635] on input "TOP999" at bounding box center [662, 630] width 236 height 31
drag, startPoint x: 641, startPoint y: 634, endPoint x: 438, endPoint y: 651, distance: 203.7
click at [438, 651] on div "折扣碼 TOP999 TOP999 套用 套用失敗" at bounding box center [785, 634] width 731 height 37
type input "t"
type input "TOP999"
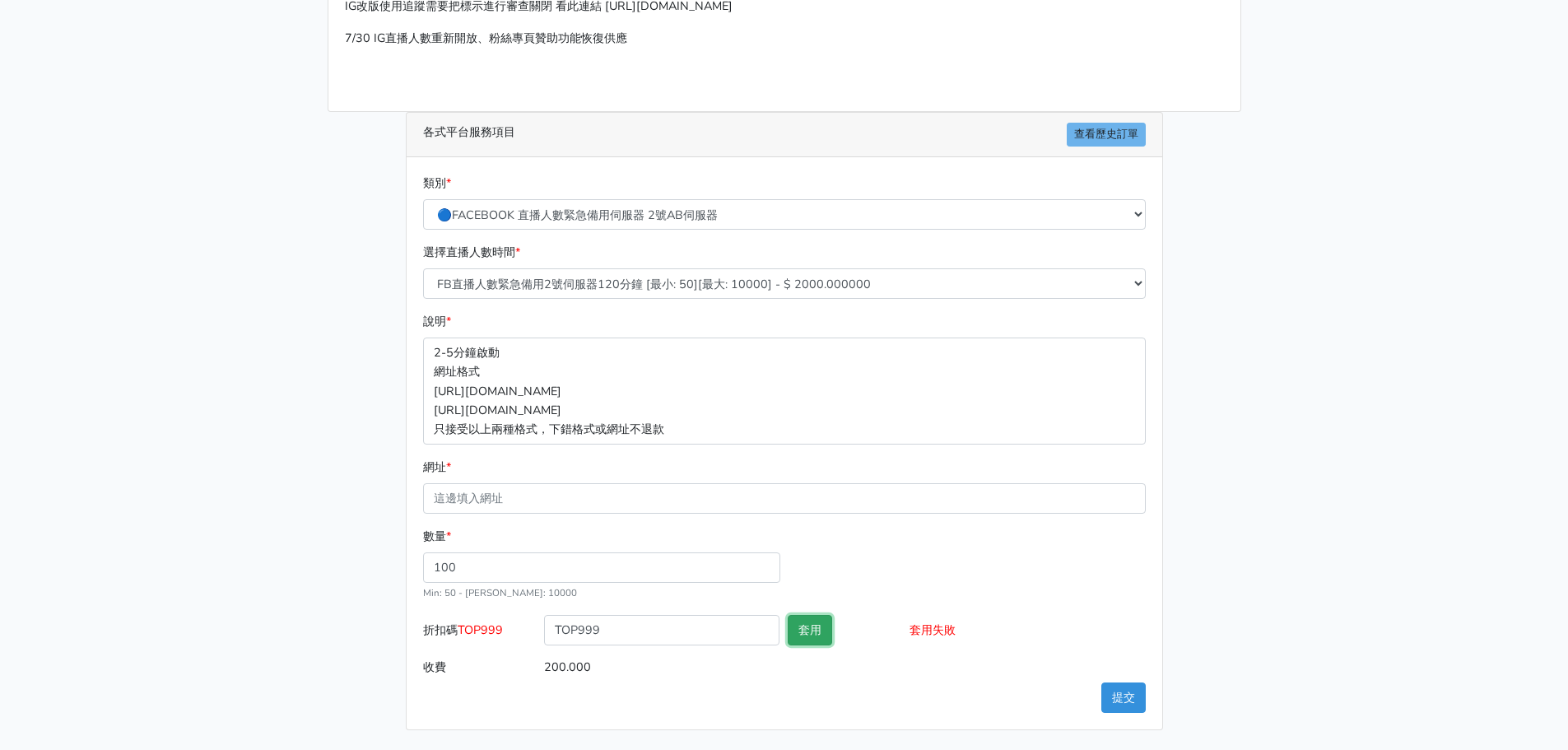
click at [812, 629] on button "套用" at bounding box center [810, 630] width 44 height 31
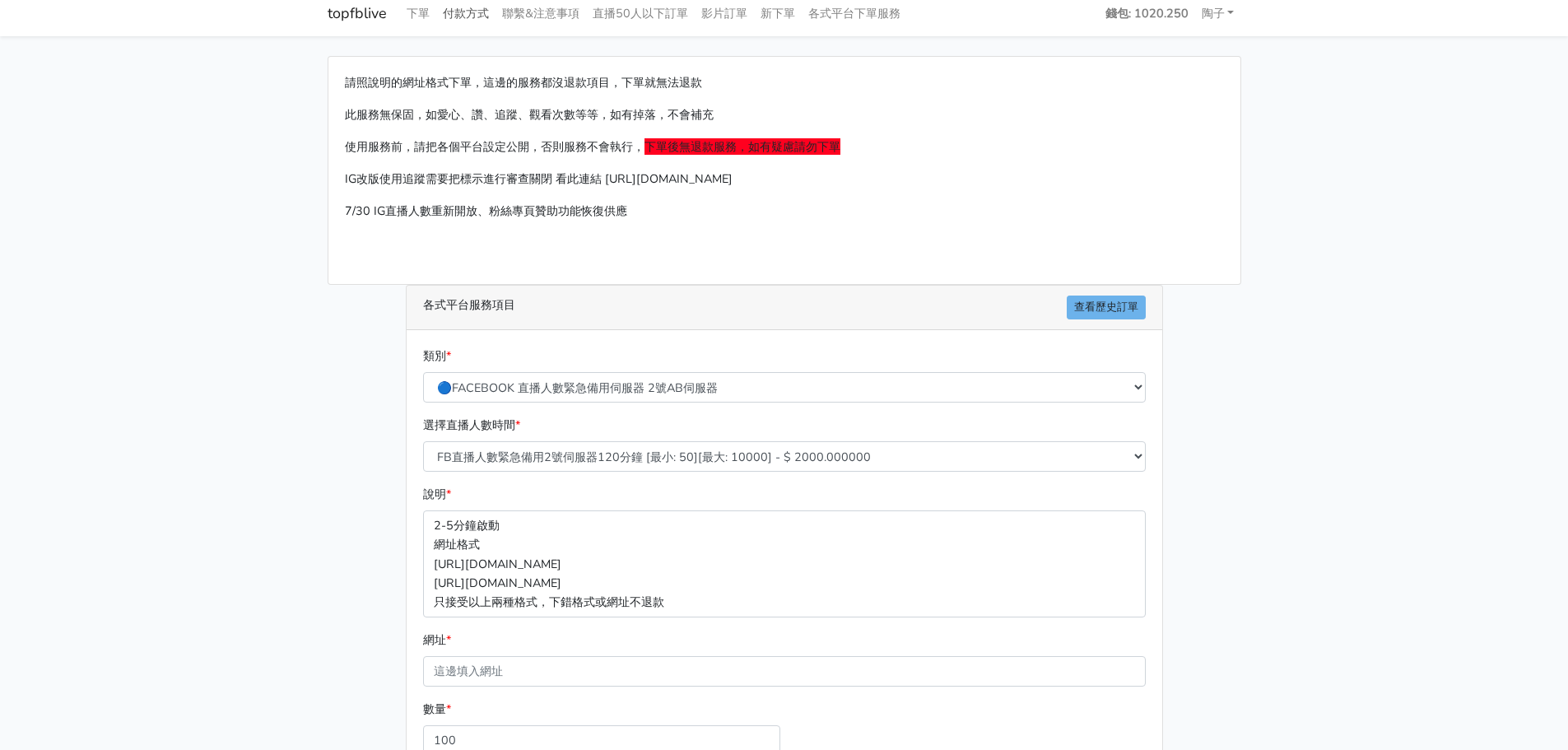
scroll to position [0, 0]
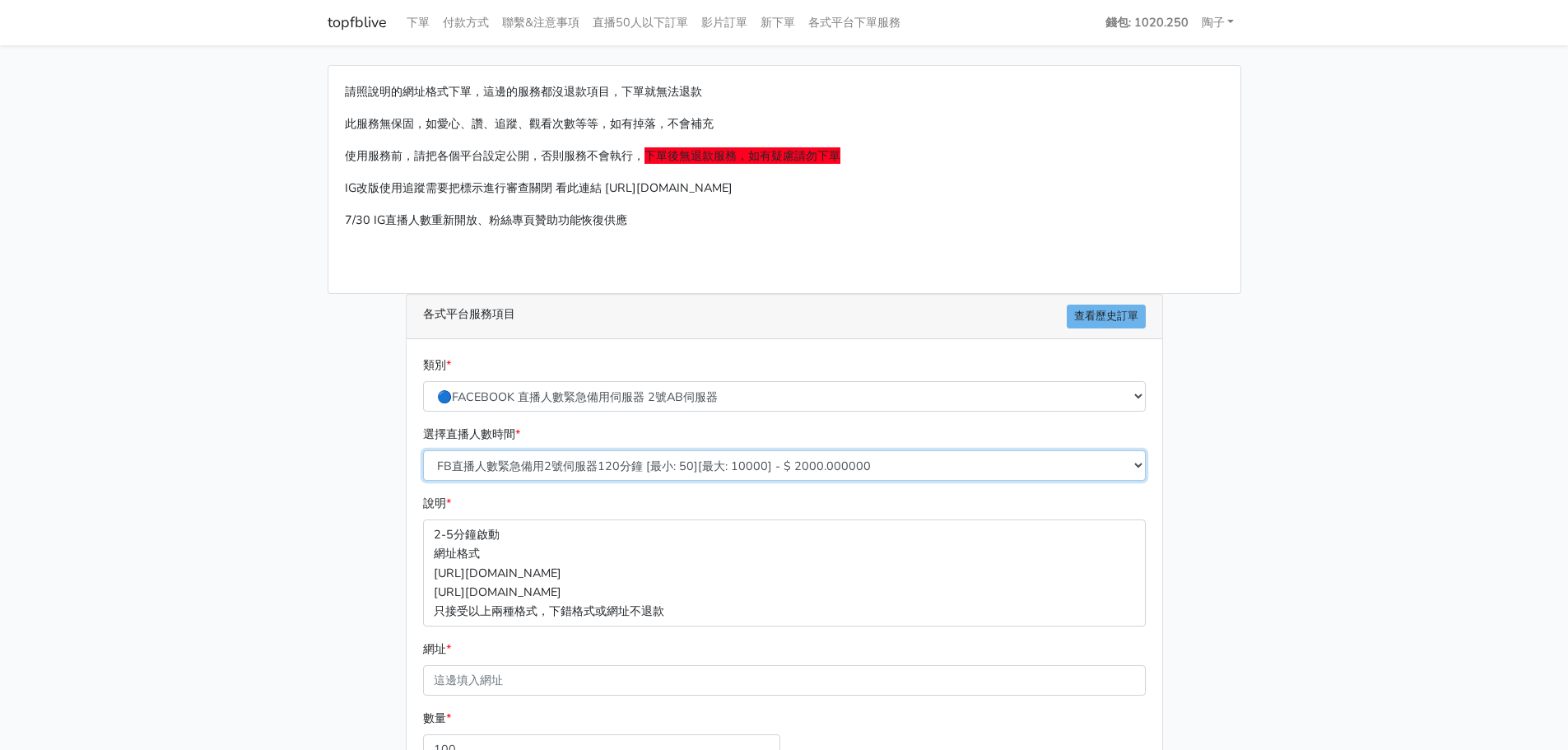
click at [632, 474] on select "FB直播人數緊急備用2號伺服器300分鐘 [最小: 50][最大: 10000] - $ 5000.000000 FB直播人數緊急備用2號伺服器60分鐘 [最…" at bounding box center [785, 465] width 723 height 31
click at [423, 450] on select "FB直播人數緊急備用2號伺服器300分鐘 [最小: 50][最大: 10000] - $ 5000.000000 FB直播人數緊急備用2號伺服器60分鐘 [最…" at bounding box center [785, 465] width 723 height 31
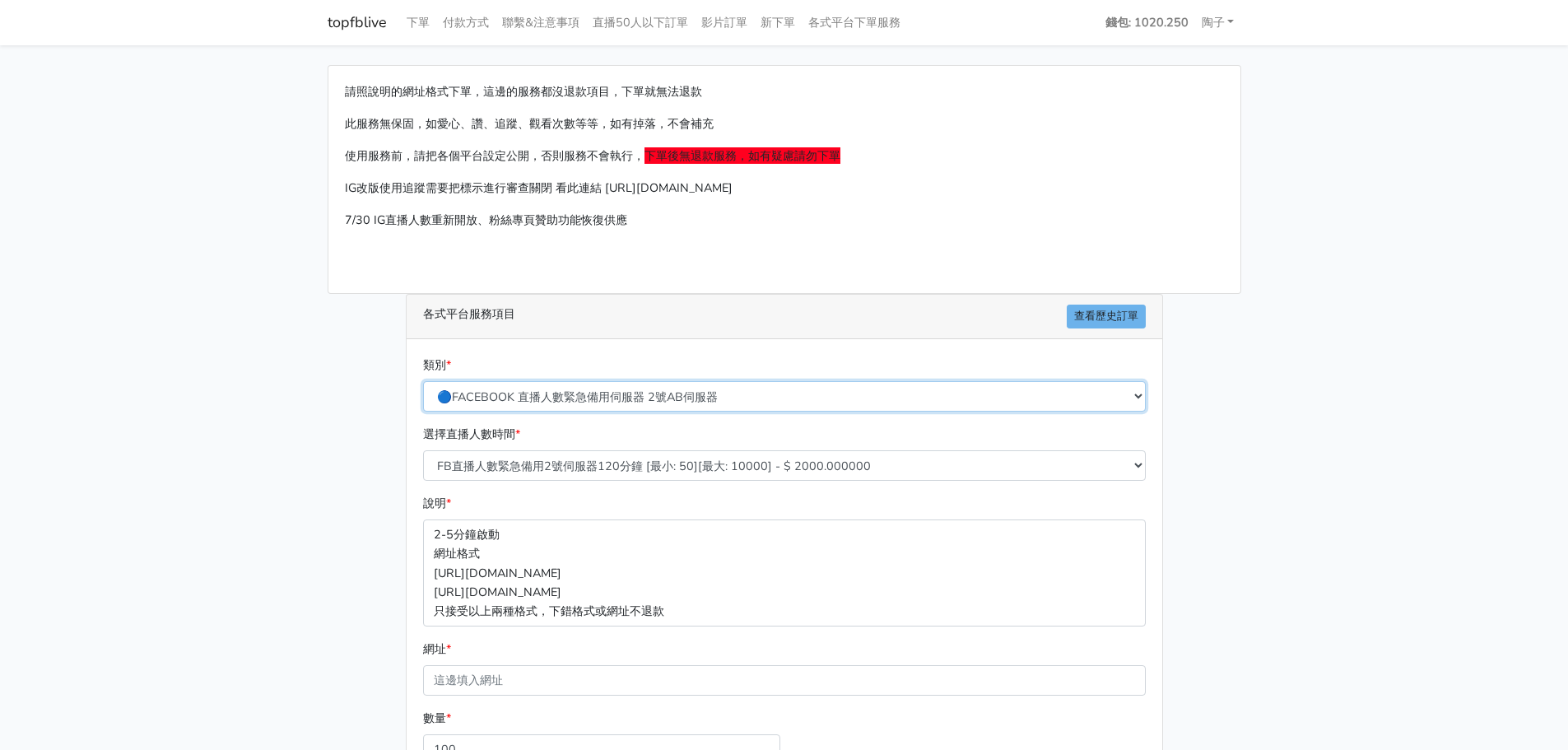
click at [699, 404] on select "🔵FACEBOOK 直播人數緊急備用伺服器 2號AB伺服器 🔵FACEBOOK 網軍專用貼文留言 安全保密 🔵9/30 FACEBOOK 直播人數緩慢進場緩慢…" at bounding box center [785, 396] width 723 height 31
select select "🔵FACEBOOK 直播人數緊急備用伺服器 J1"
click at [423, 381] on select "🔵FACEBOOK 直播人數緊急備用伺服器 2號AB伺服器 🔵FACEBOOK 網軍專用貼文留言 安全保密 🔵9/30 FACEBOOK 直播人數緩慢進場緩慢…" at bounding box center [785, 396] width 723 height 31
type input "100.000"
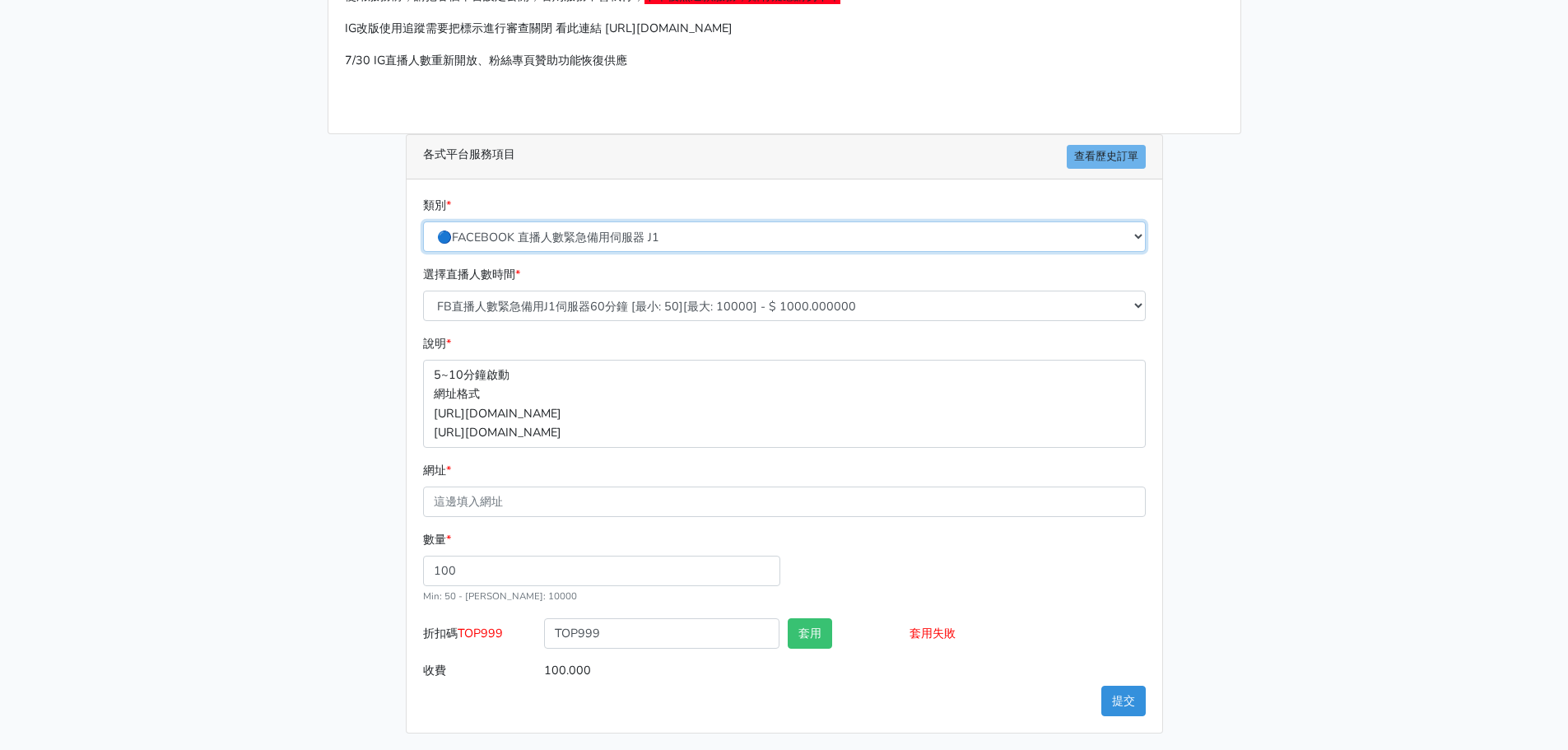
scroll to position [163, 0]
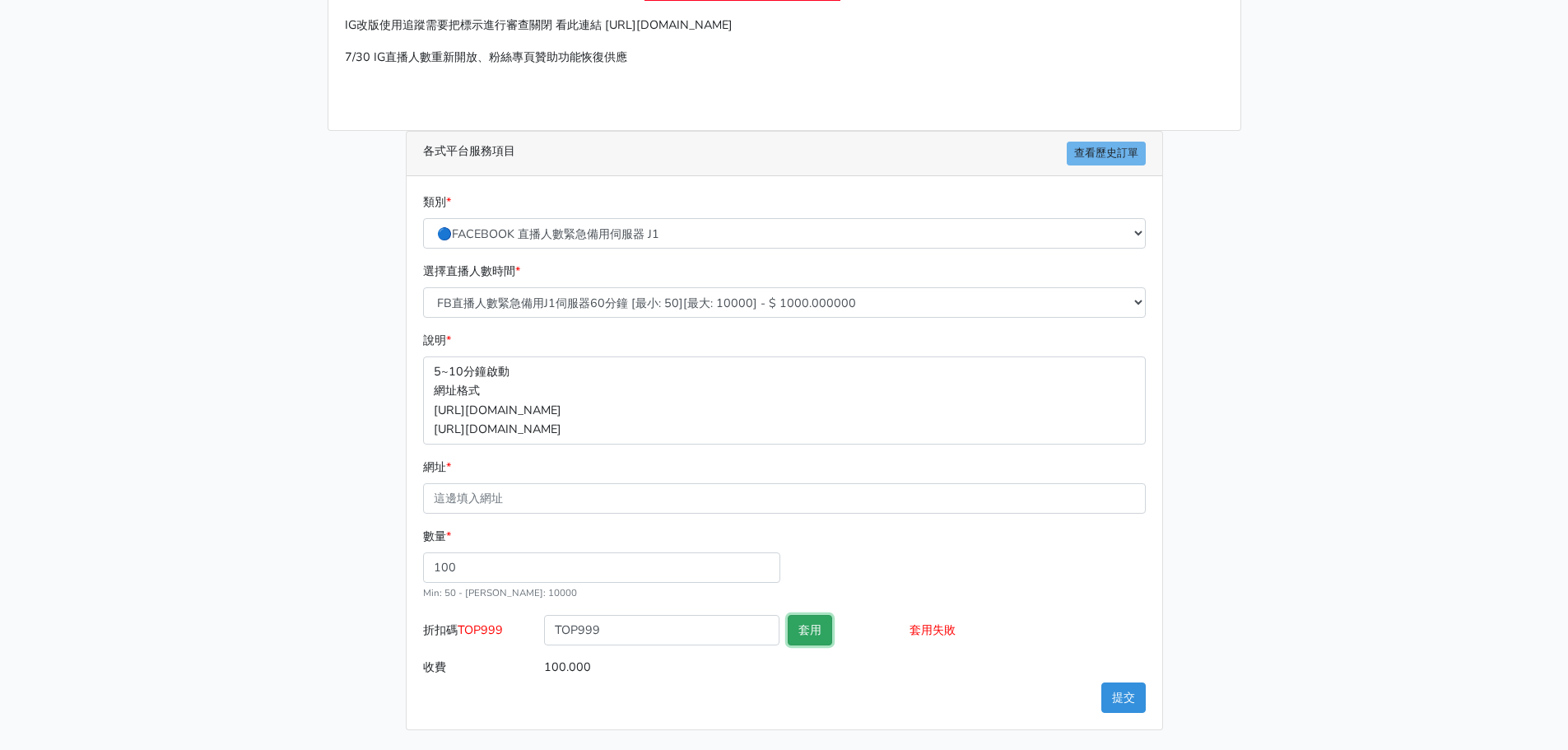
click at [804, 639] on button "套用" at bounding box center [810, 630] width 44 height 31
click at [810, 630] on button "套用" at bounding box center [810, 630] width 44 height 31
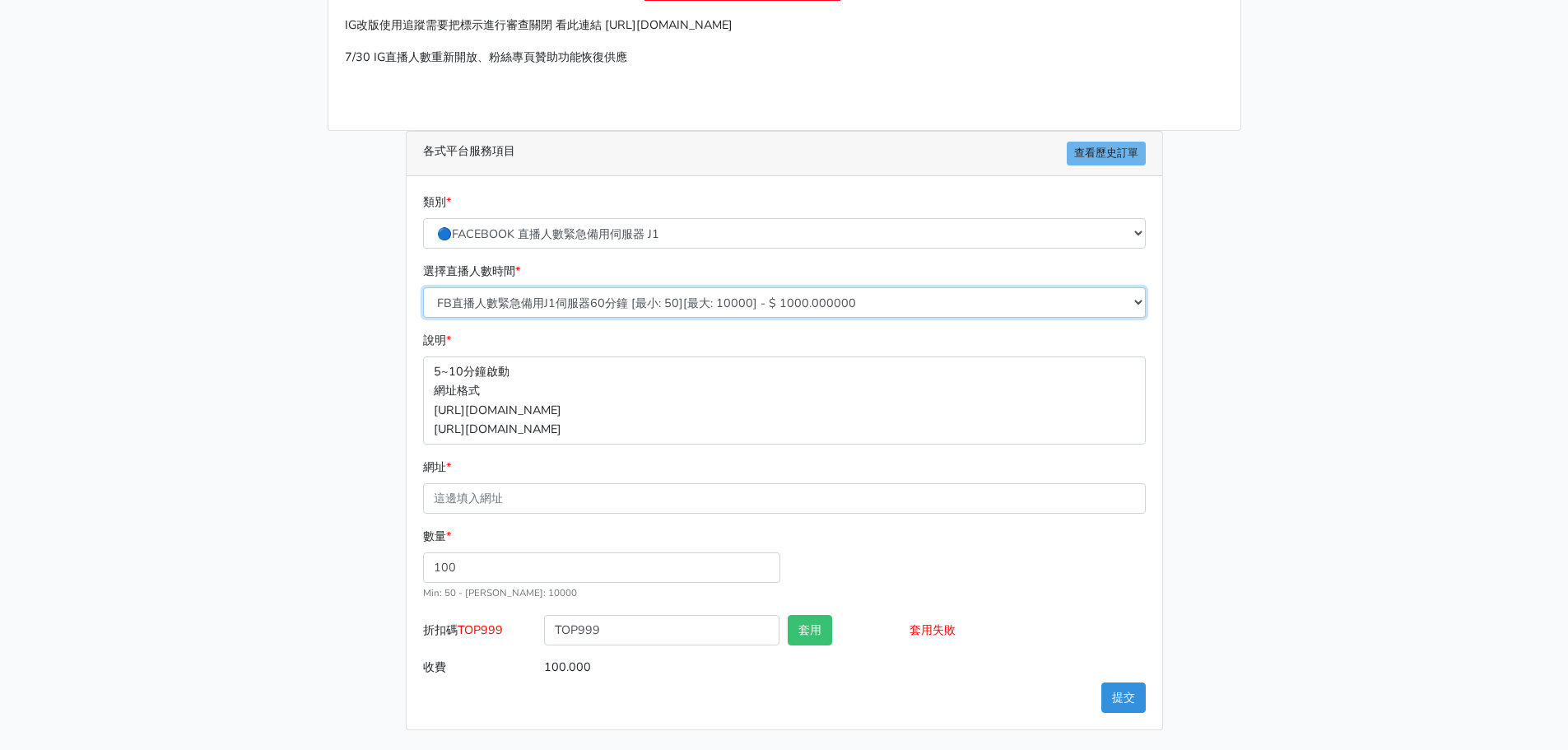
click at [672, 304] on select "FB直播人數緊急備用J1伺服器60分鐘 [最小: 50][最大: 10000] - $ 1000.000000 FB直播人數緊急備用J1伺服器120分鐘 [最…" at bounding box center [785, 303] width 723 height 31
select select "452"
click at [423, 287] on select "FB直播人數緊急備用J1伺服器60分鐘 [最小: 50][最大: 10000] - $ 1000.000000 FB直播人數緊急備用J1伺服器120分鐘 [最…" at bounding box center [785, 303] width 723 height 31
type input "200.000"
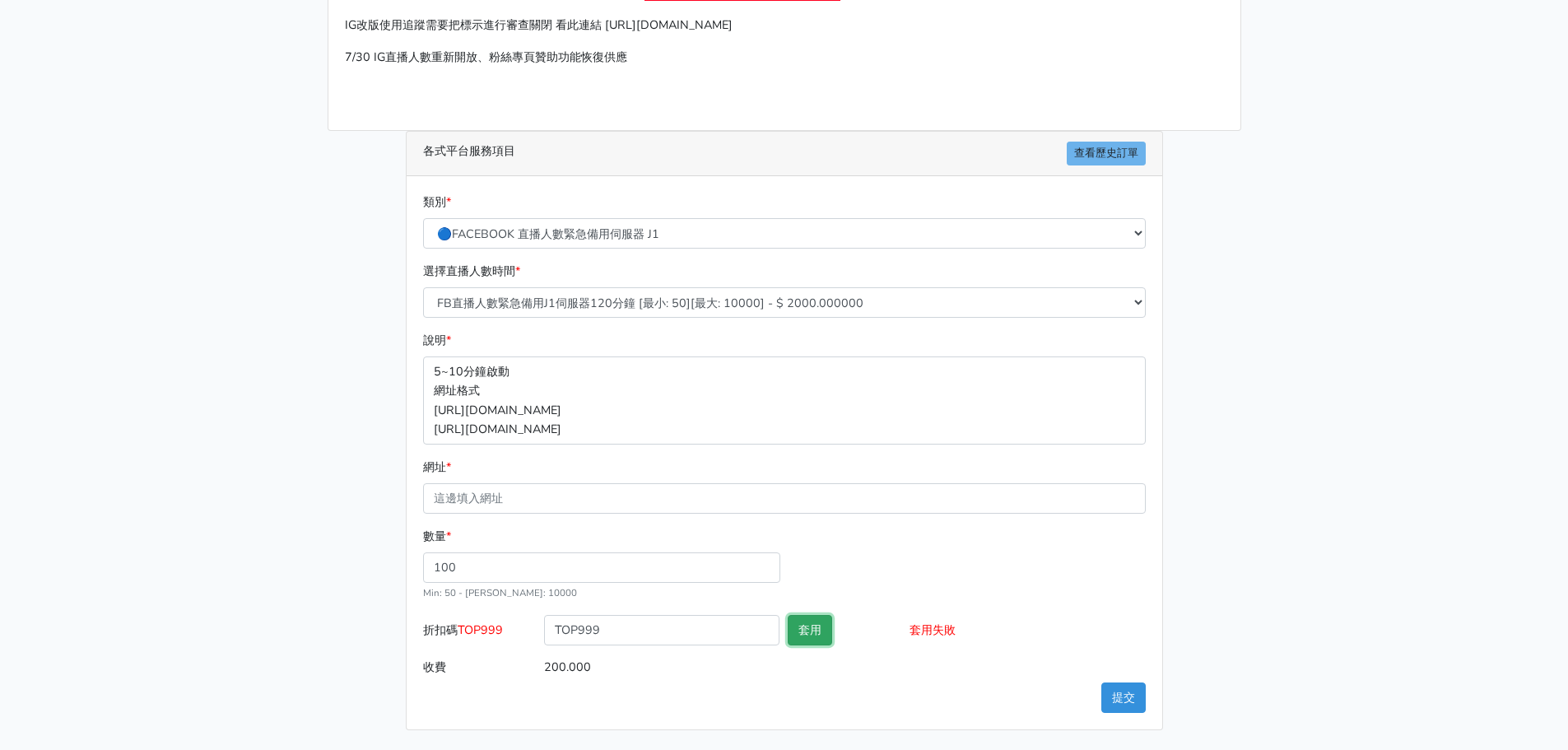
click at [808, 641] on button "套用" at bounding box center [810, 630] width 44 height 31
click at [809, 635] on button "套用" at bounding box center [810, 630] width 44 height 31
click at [676, 241] on select "🔵FACEBOOK 直播人數緊急備用伺服器 2號AB伺服器 🔵FACEBOOK 網軍專用貼文留言 安全保密 🔵9/30 FACEBOOK 直播人數緩慢進場緩慢…" at bounding box center [785, 233] width 723 height 31
select select "🔵FACEBOOK 直播人數緊急備用伺服器 2號AB伺服器"
click at [423, 218] on select "🔵FACEBOOK 直播人數緊急備用伺服器 2號AB伺服器 🔵FACEBOOK 網軍專用貼文留言 安全保密 🔵9/30 FACEBOOK 直播人數緩慢進場緩慢…" at bounding box center [785, 233] width 723 height 31
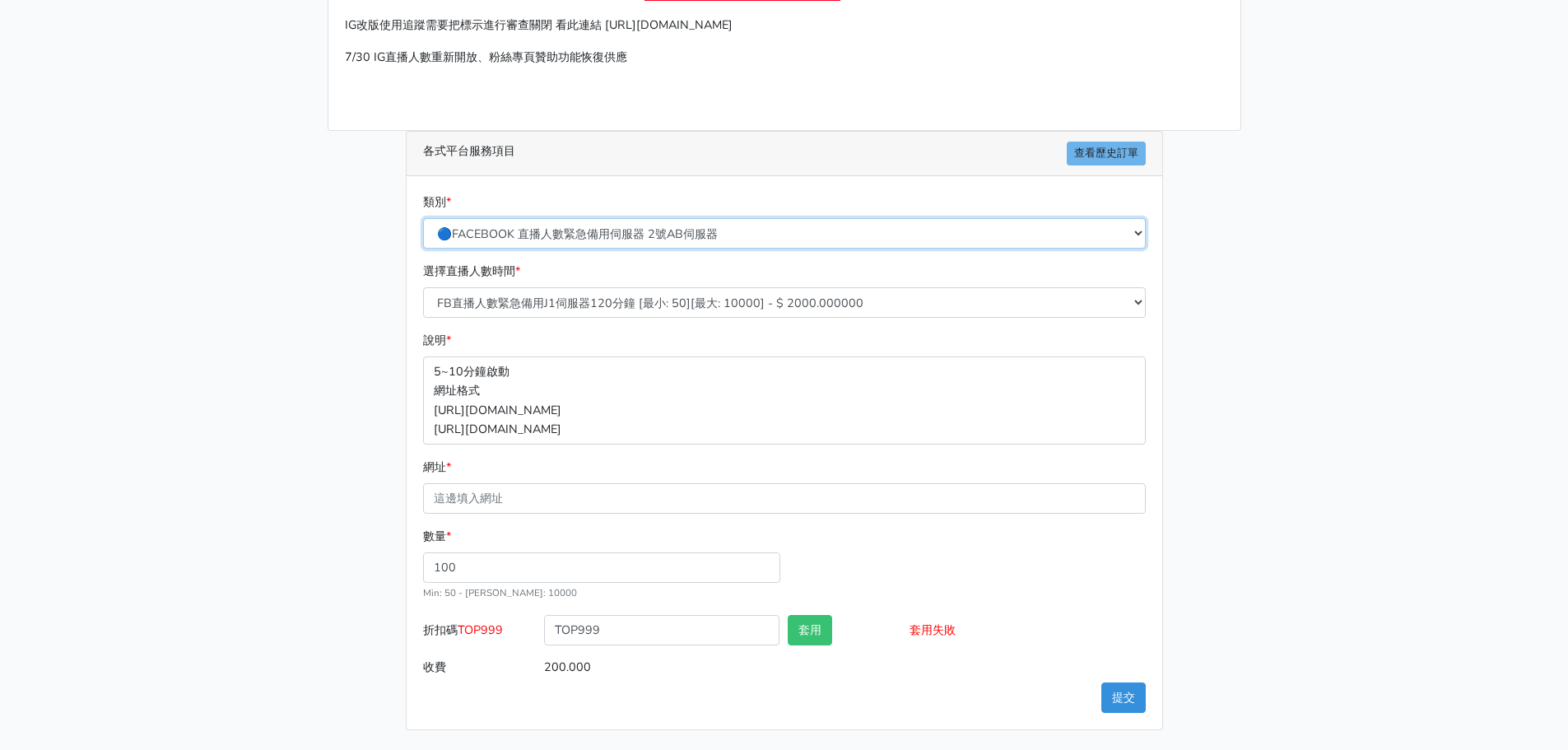
type input "500.000"
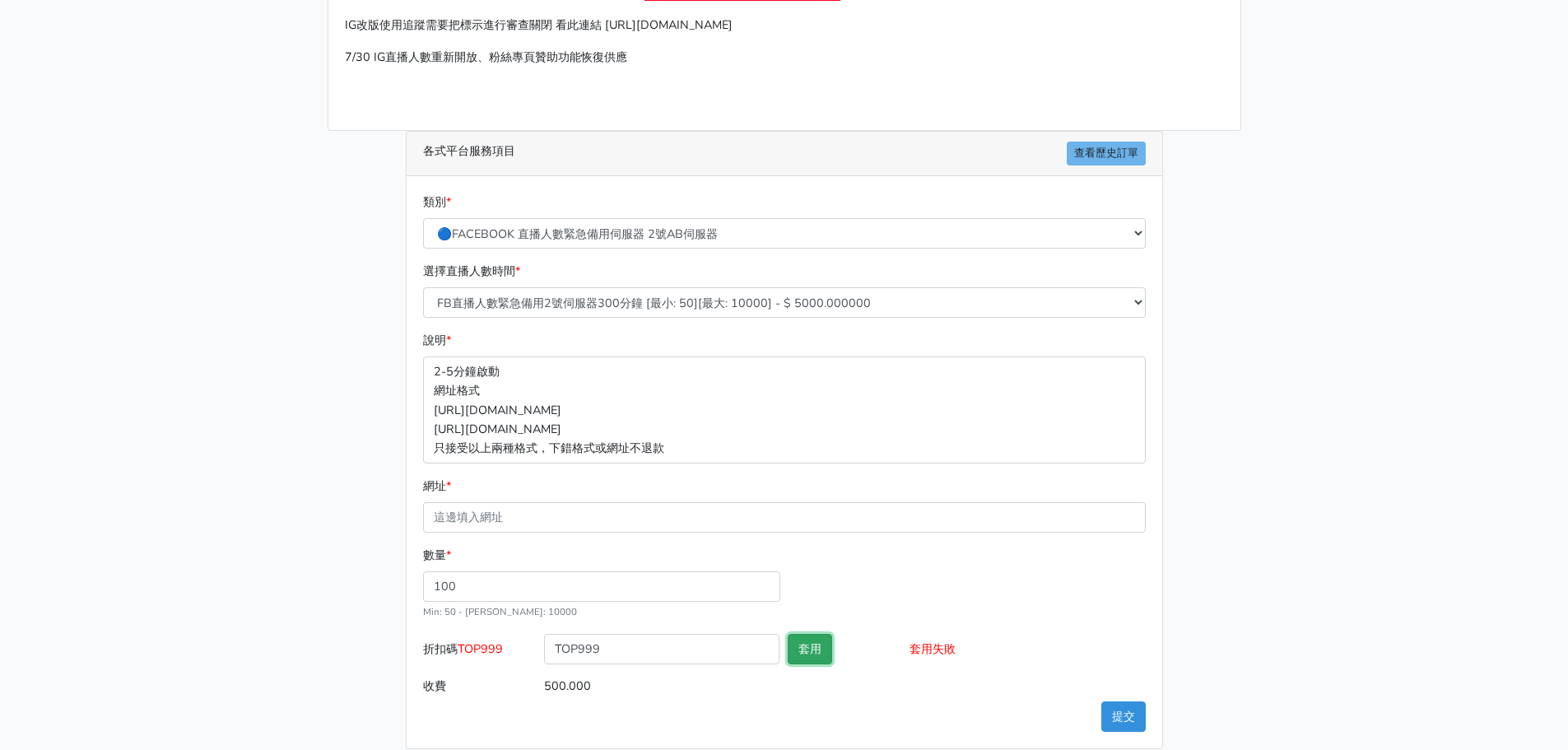
click at [804, 646] on button "套用" at bounding box center [810, 649] width 44 height 31
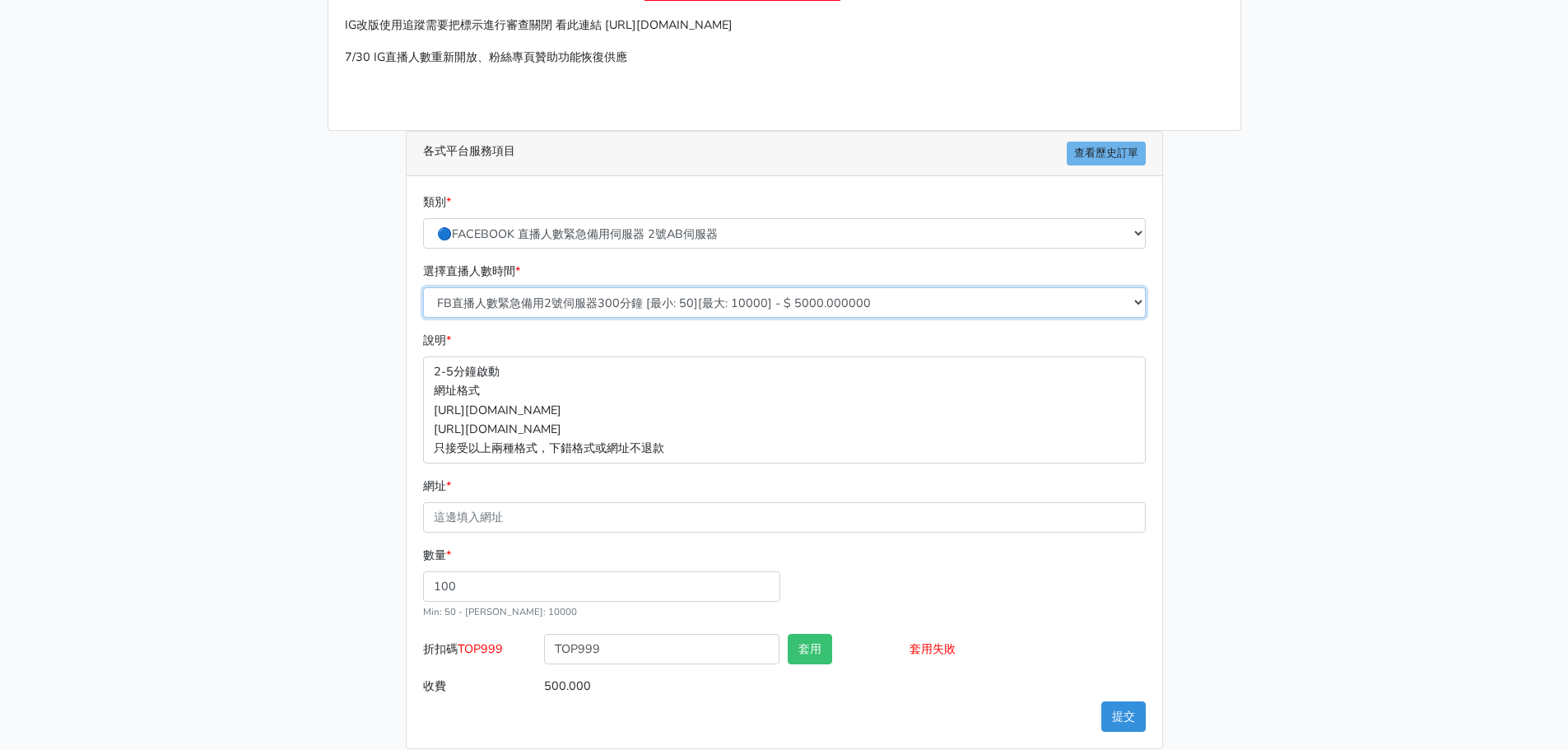
click at [721, 290] on select "FB直播人數緊急備用2號伺服器300分鐘 [最小: 50][最大: 10000] - $ 5000.000000 FB直播人數緊急備用2號伺服器60分鐘 [最…" at bounding box center [785, 303] width 723 height 31
select select "575"
click at [423, 287] on select "FB直播人數緊急備用2號伺服器300分鐘 [最小: 50][最大: 10000] - $ 5000.000000 FB直播人數緊急備用2號伺服器60分鐘 [最…" at bounding box center [785, 303] width 723 height 31
type input "200.000"
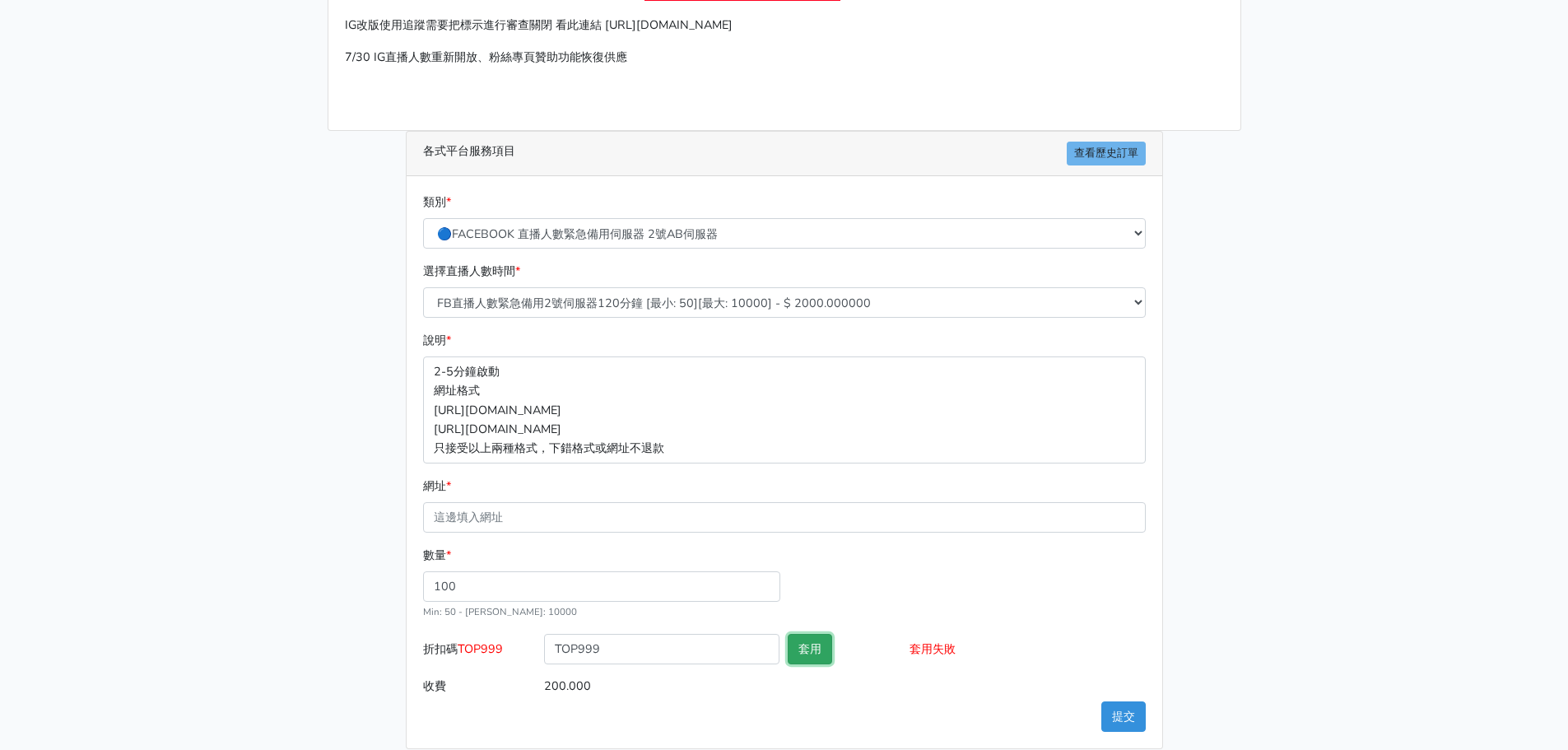
click at [811, 649] on button "套用" at bounding box center [810, 649] width 44 height 31
drag, startPoint x: 125, startPoint y: 583, endPoint x: 203, endPoint y: 685, distance: 128.4
click at [125, 583] on main "請照說明的網址格式下單，這邊的服務都沒退款項目，下單就無法退款 此服務無保固，如愛心、讚、追蹤、觀看次數等等，如有掉落，不會補充 使用服務前，請把各個平台設定…" at bounding box center [784, 326] width 1568 height 886
click at [1537, 480] on main "請照說明的網址格式下單，這邊的服務都沒退款項目，下單就無法退款 此服務無保固，如愛心、讚、追蹤、觀看次數等等，如有掉落，不會補充 使用服務前，請把各個平台設定…" at bounding box center [784, 326] width 1568 height 886
